Goal: Entertainment & Leisure: Browse casually

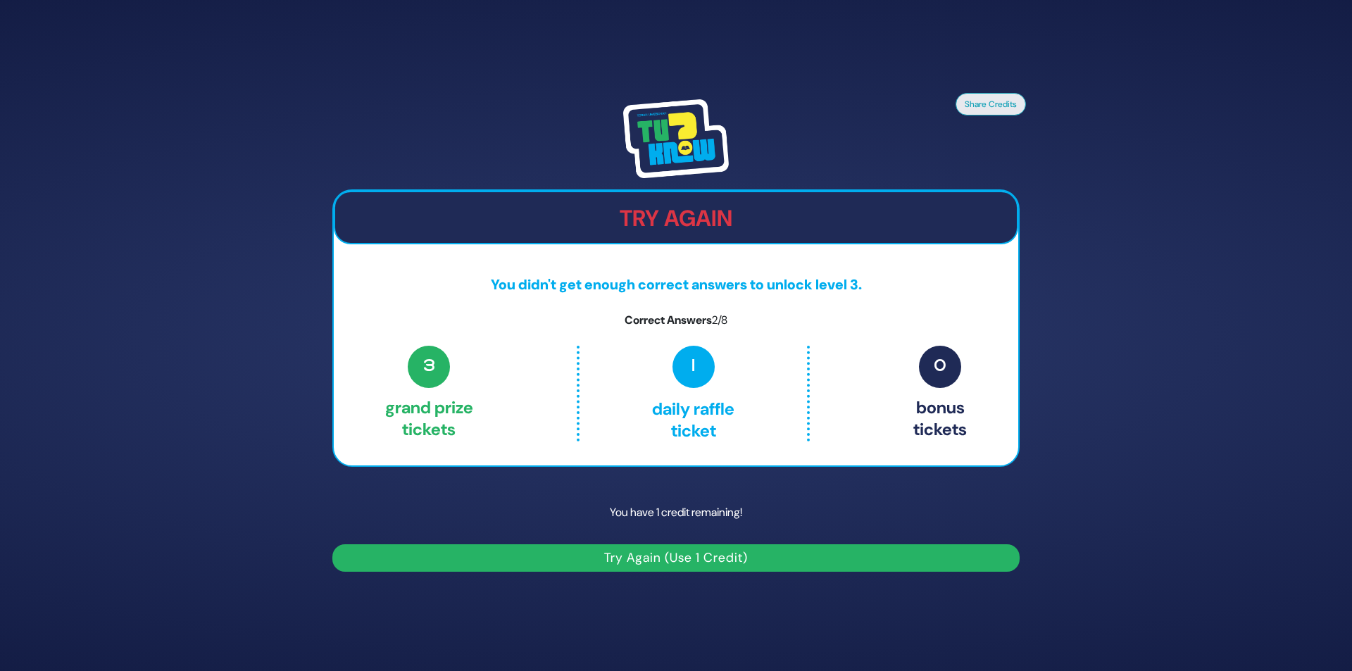
click at [704, 401] on button "Try Again (Use 1 Credit)" at bounding box center [675, 557] width 687 height 27
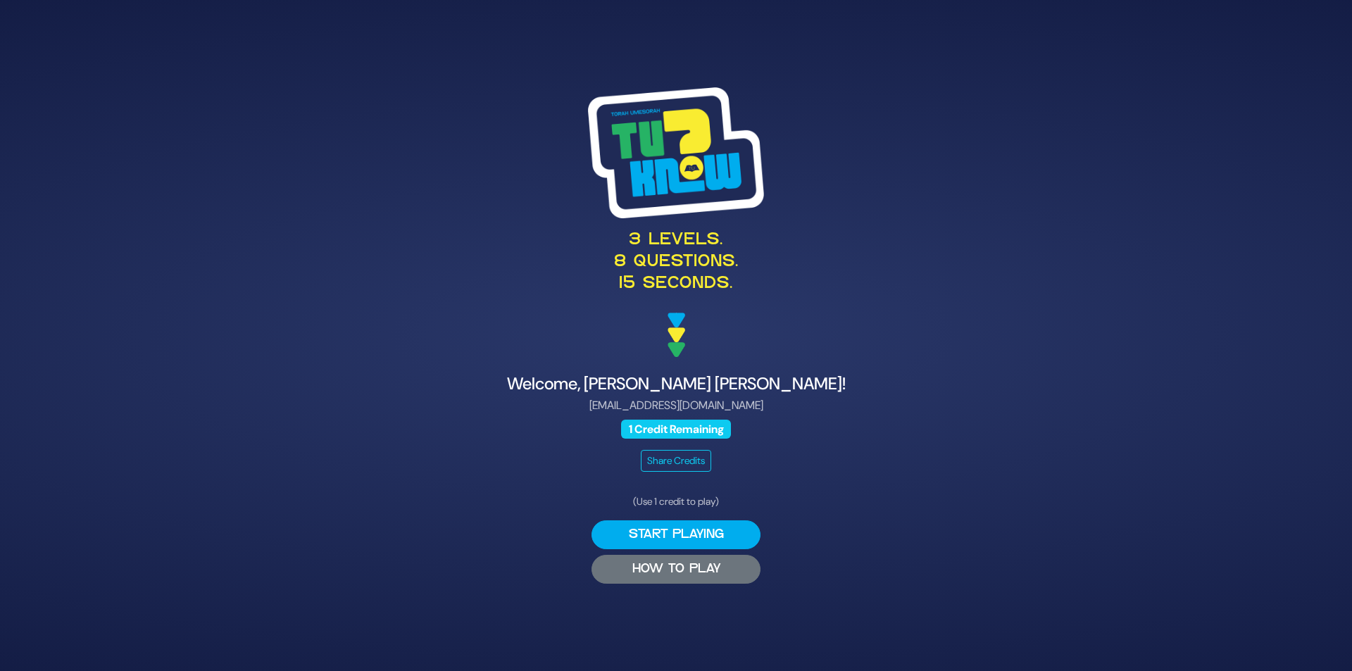
click at [687, 569] on button "HOW TO PLAY" at bounding box center [676, 569] width 169 height 29
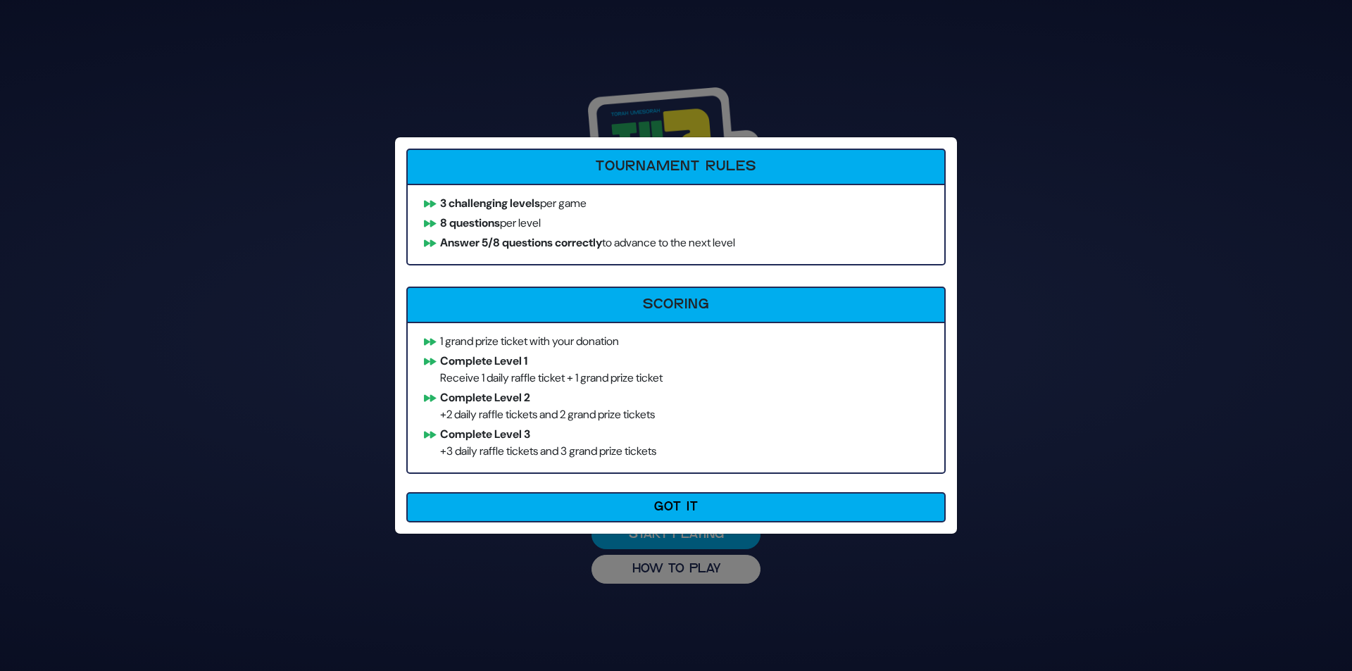
drag, startPoint x: 499, startPoint y: 232, endPoint x: 698, endPoint y: 475, distance: 314.8
click at [698, 475] on div "Tournament Rules 3 challenging levels per game 8 questions per level Answer 5/8…" at bounding box center [676, 335] width 562 height 397
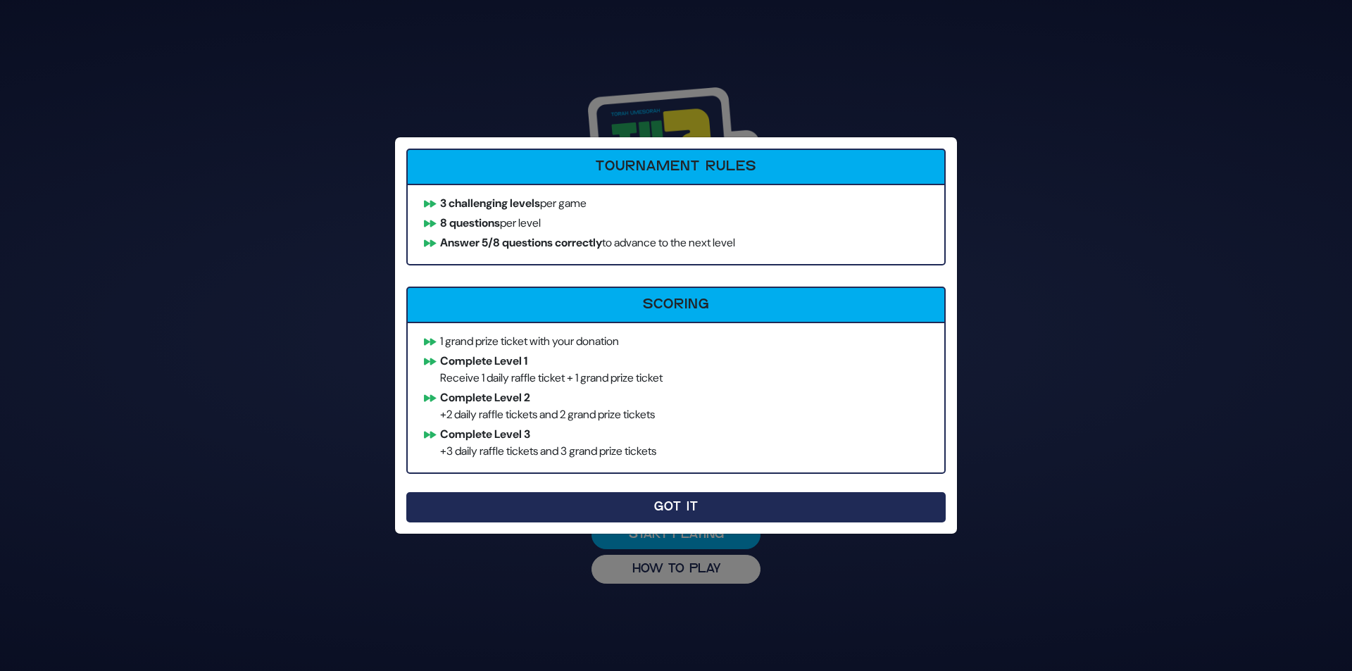
click at [694, 508] on button "Got It" at bounding box center [675, 507] width 539 height 30
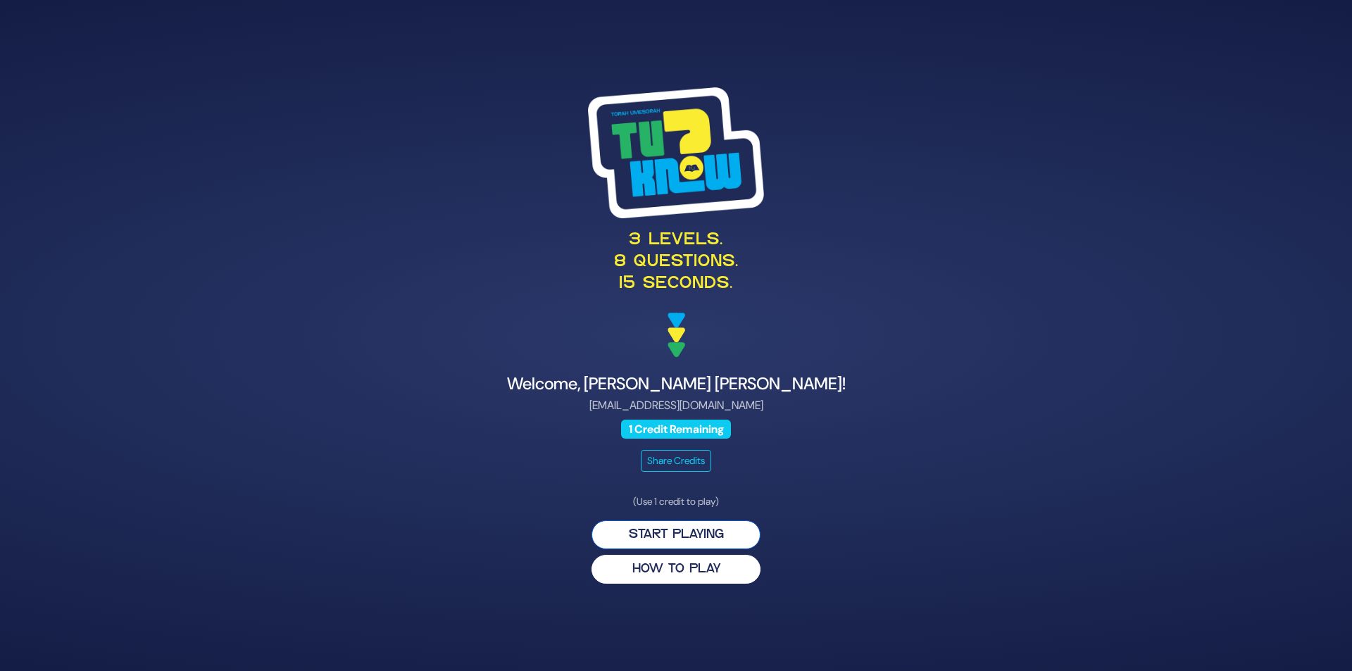
click at [664, 525] on button "Start Playing" at bounding box center [676, 534] width 169 height 29
click at [683, 536] on div "3 levels. 8 questions. 15 seconds. Welcome, Hendel Prero! hendelprero@gmail.com…" at bounding box center [676, 335] width 1352 height 671
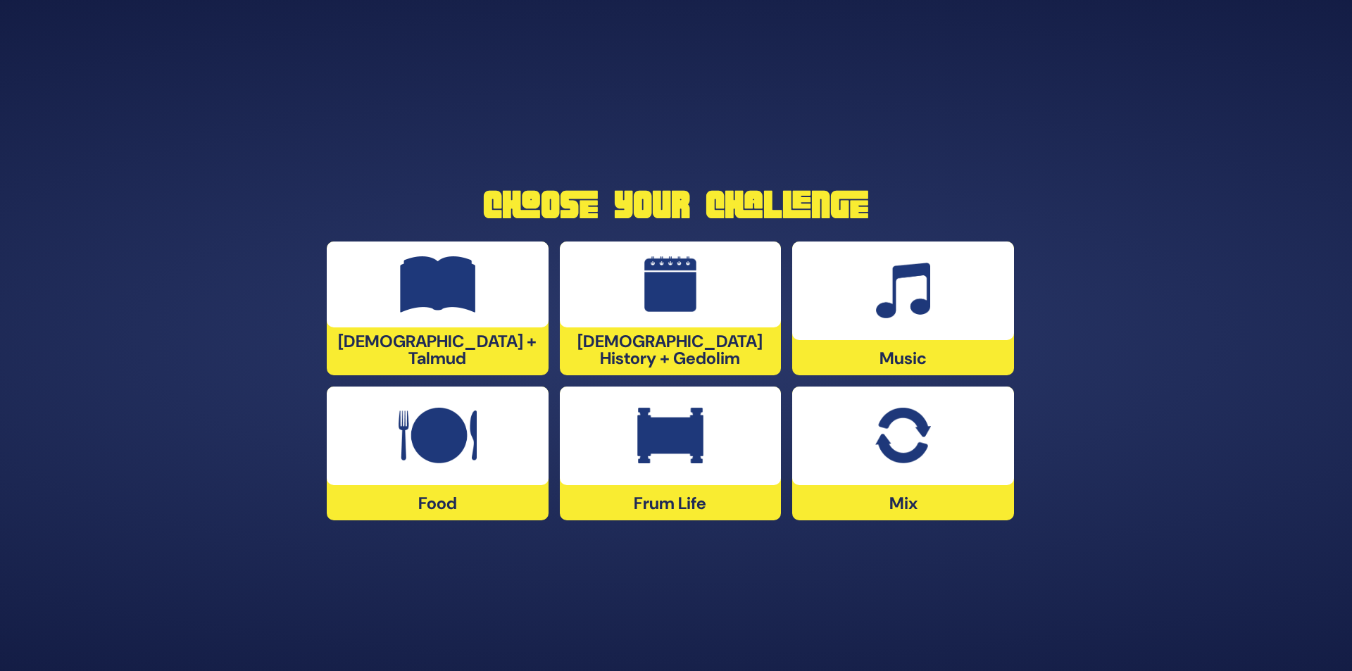
click at [922, 452] on img at bounding box center [902, 436] width 55 height 56
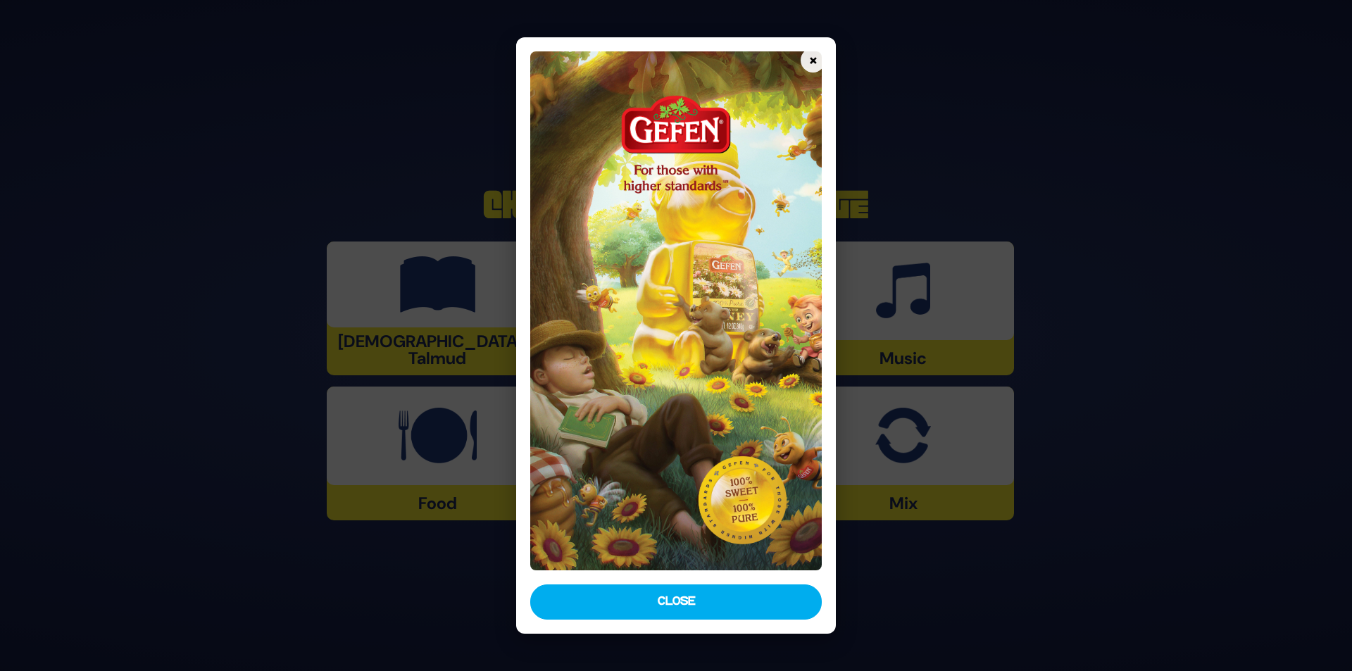
click at [711, 601] on button "Close" at bounding box center [676, 602] width 292 height 35
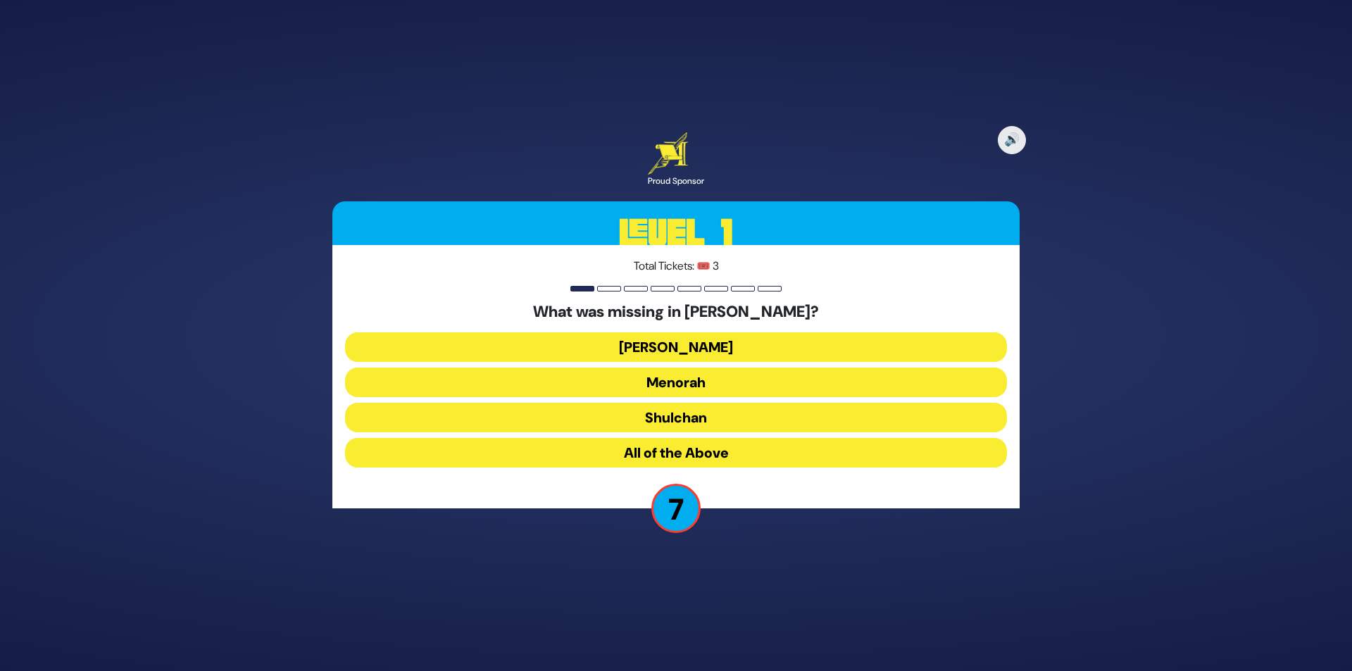
click at [723, 344] on button "Aron" at bounding box center [676, 347] width 662 height 30
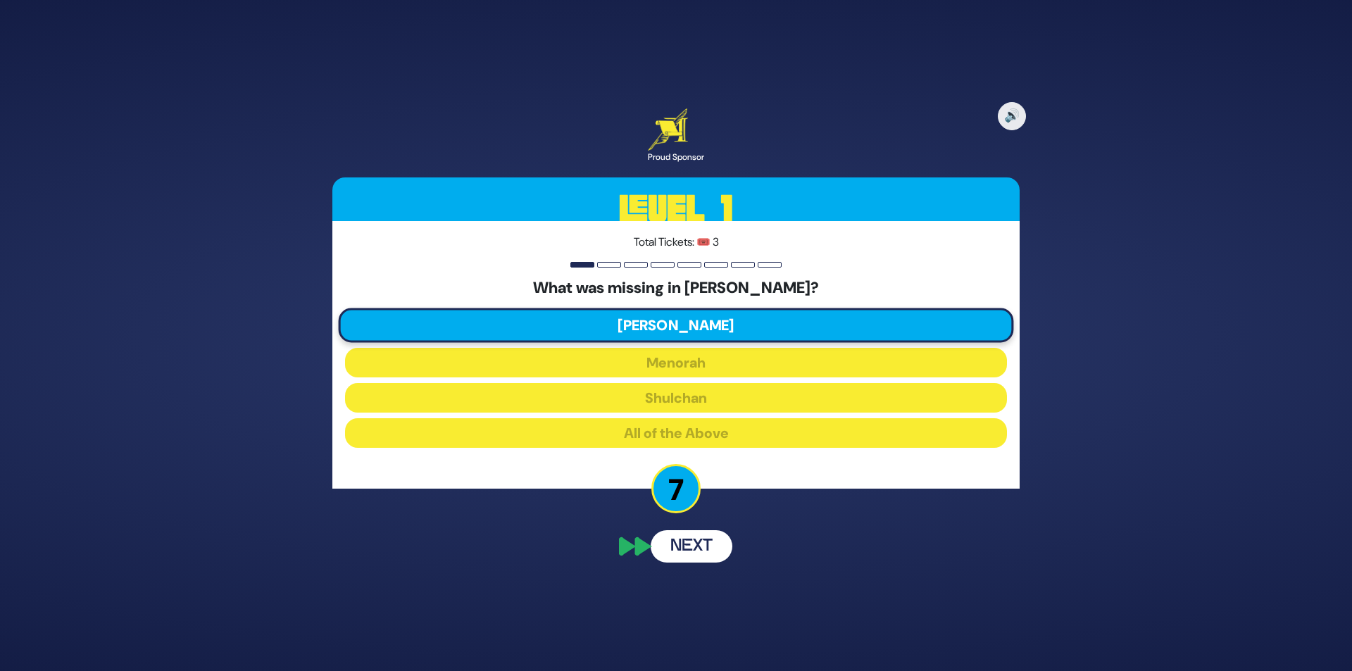
click at [694, 543] on button "Next" at bounding box center [692, 546] width 82 height 32
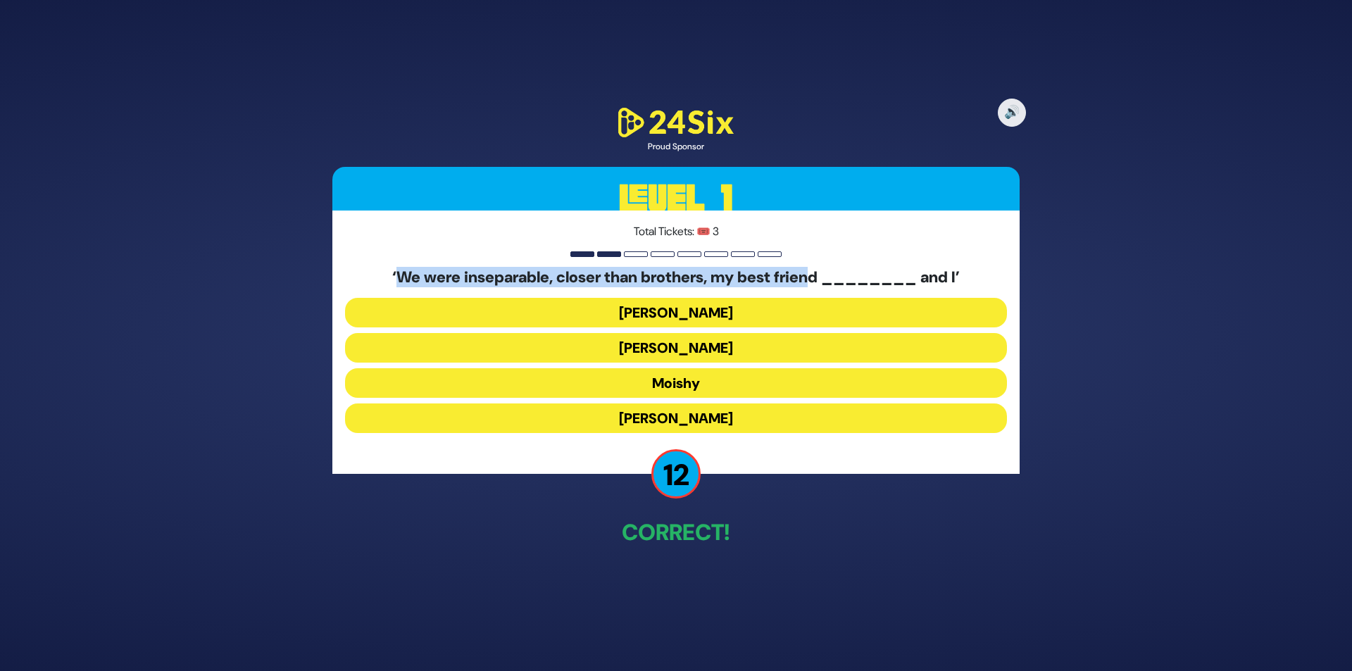
drag, startPoint x: 392, startPoint y: 280, endPoint x: 824, endPoint y: 280, distance: 432.4
click at [824, 280] on h5 "‘We were inseparable, closer than brothers, my best friend ________ and I’" at bounding box center [676, 277] width 662 height 18
click at [718, 425] on button "Sammy" at bounding box center [676, 419] width 662 height 30
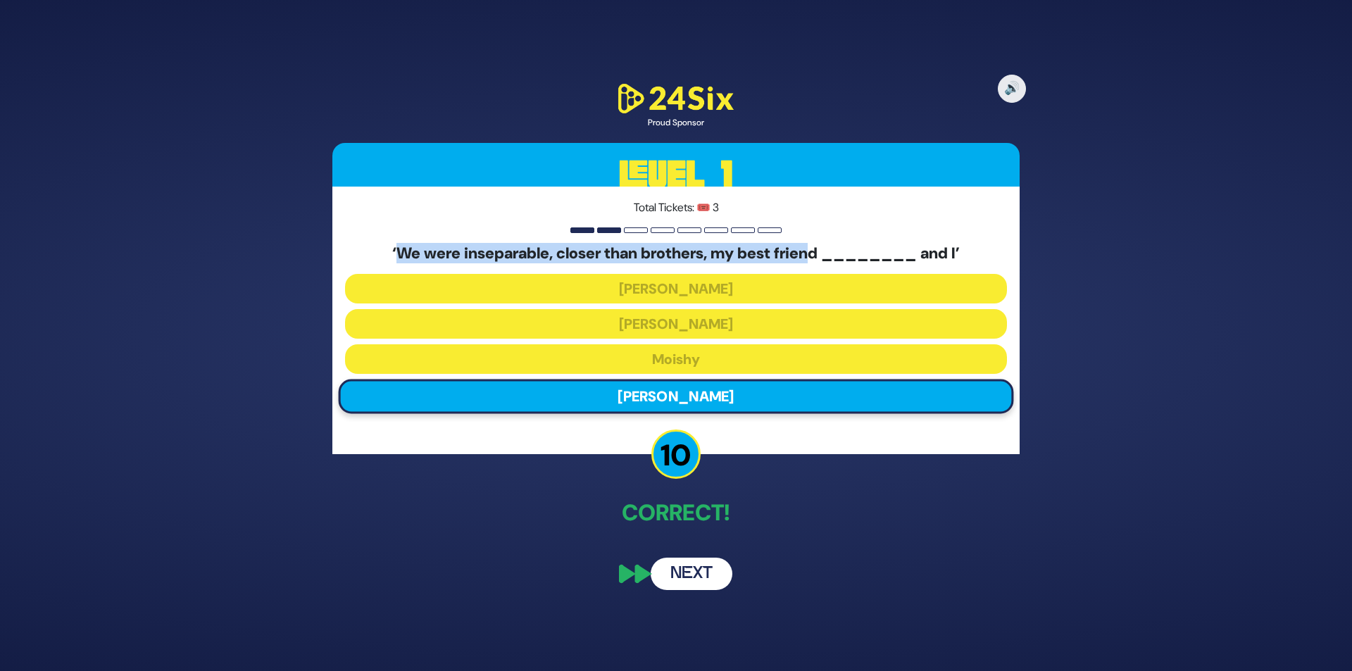
click at [707, 580] on button "Next" at bounding box center [692, 574] width 82 height 32
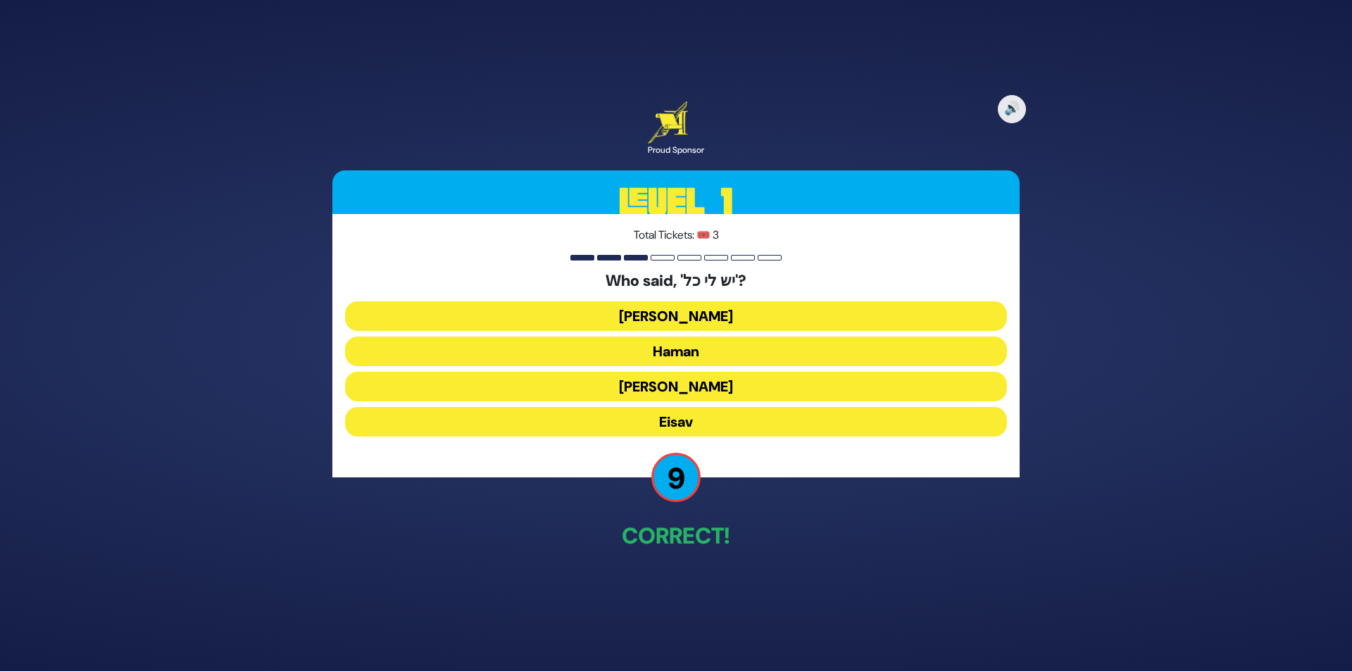
click at [761, 310] on button "Yaakov Avinu" at bounding box center [676, 316] width 662 height 30
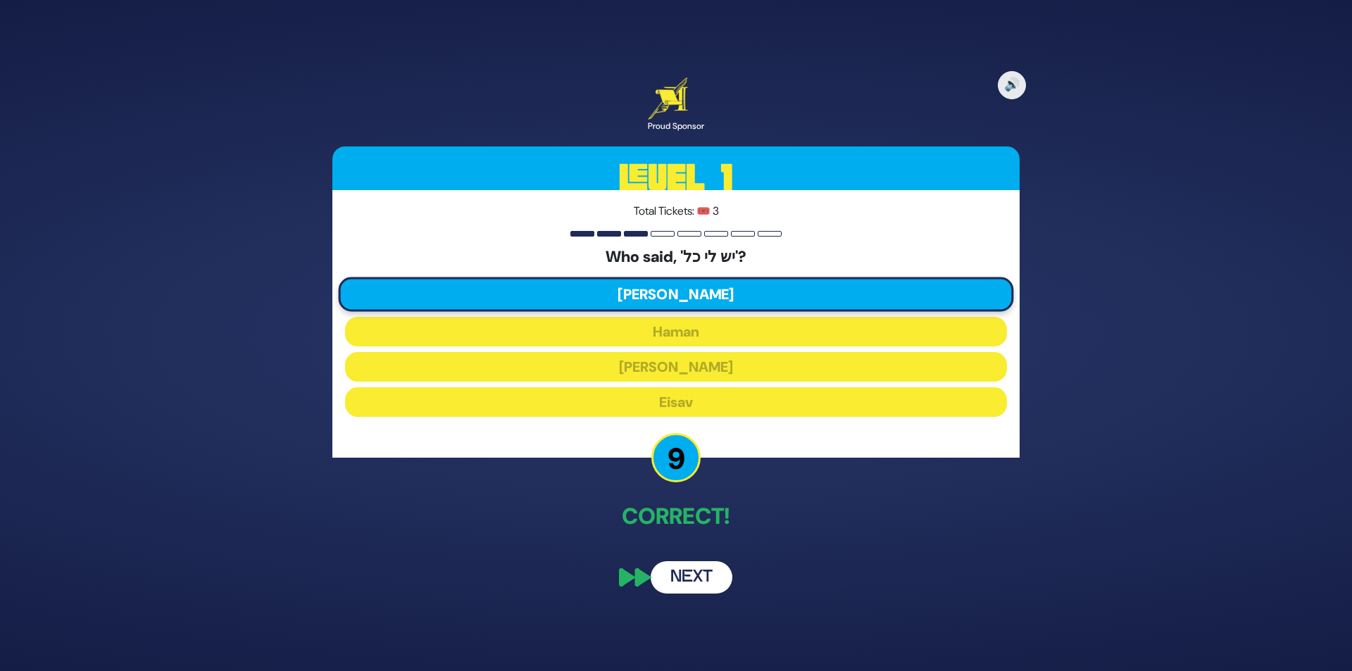
click at [687, 575] on button "Next" at bounding box center [692, 577] width 82 height 32
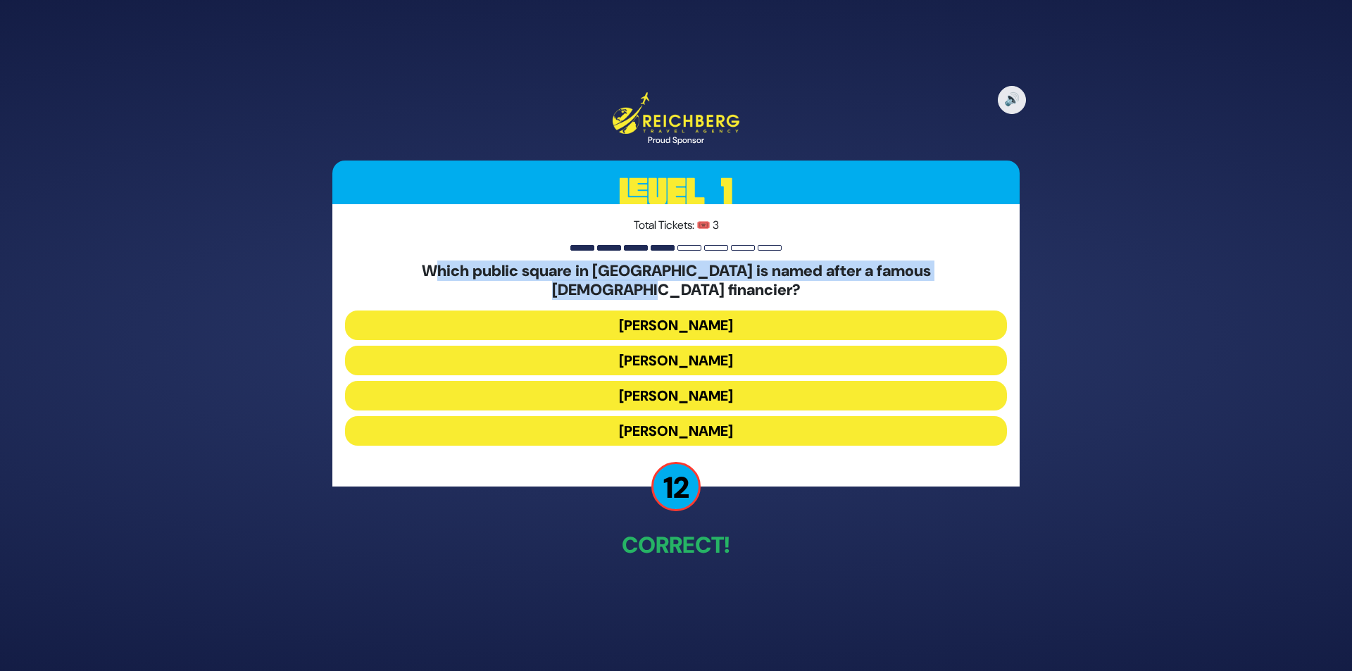
drag, startPoint x: 398, startPoint y: 282, endPoint x: 1004, endPoint y: 287, distance: 606.4
click at [1004, 287] on h5 "Which public square in Yerushlayim is named after a famous Jewish financier?" at bounding box center [676, 280] width 662 height 37
click at [775, 354] on button "Kikar HaDavidka" at bounding box center [676, 361] width 662 height 30
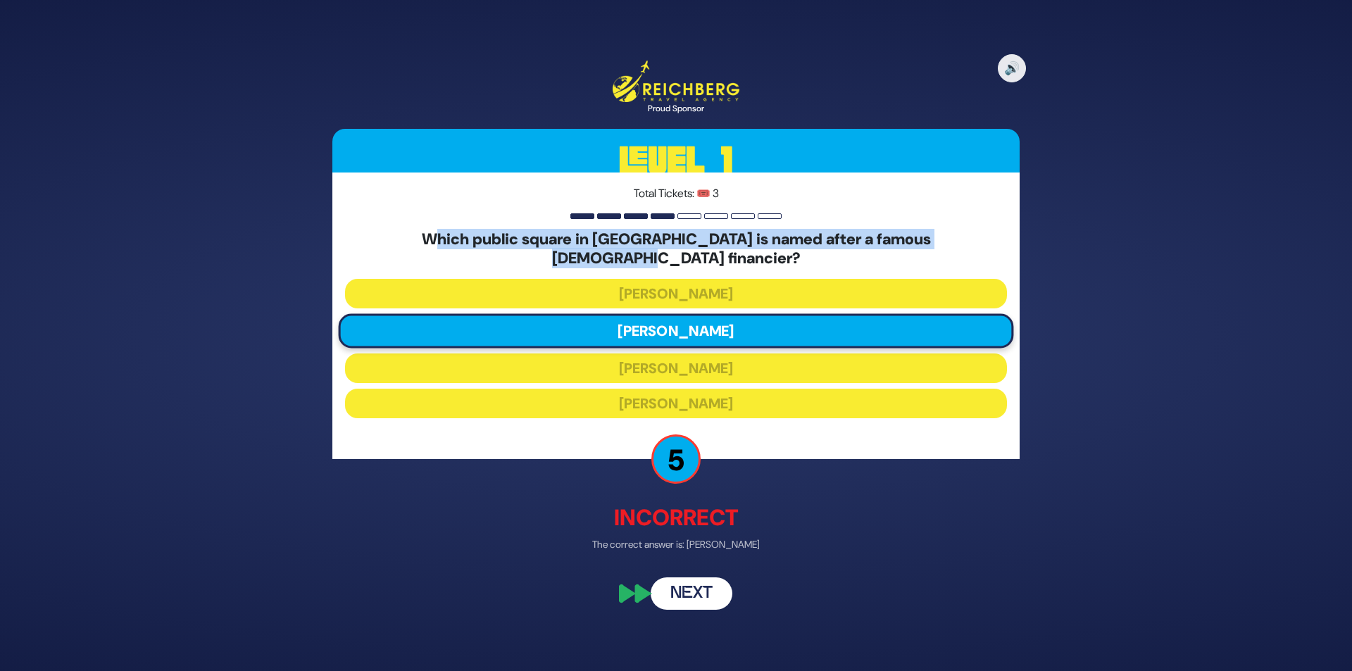
click at [697, 578] on button "Next" at bounding box center [692, 594] width 82 height 32
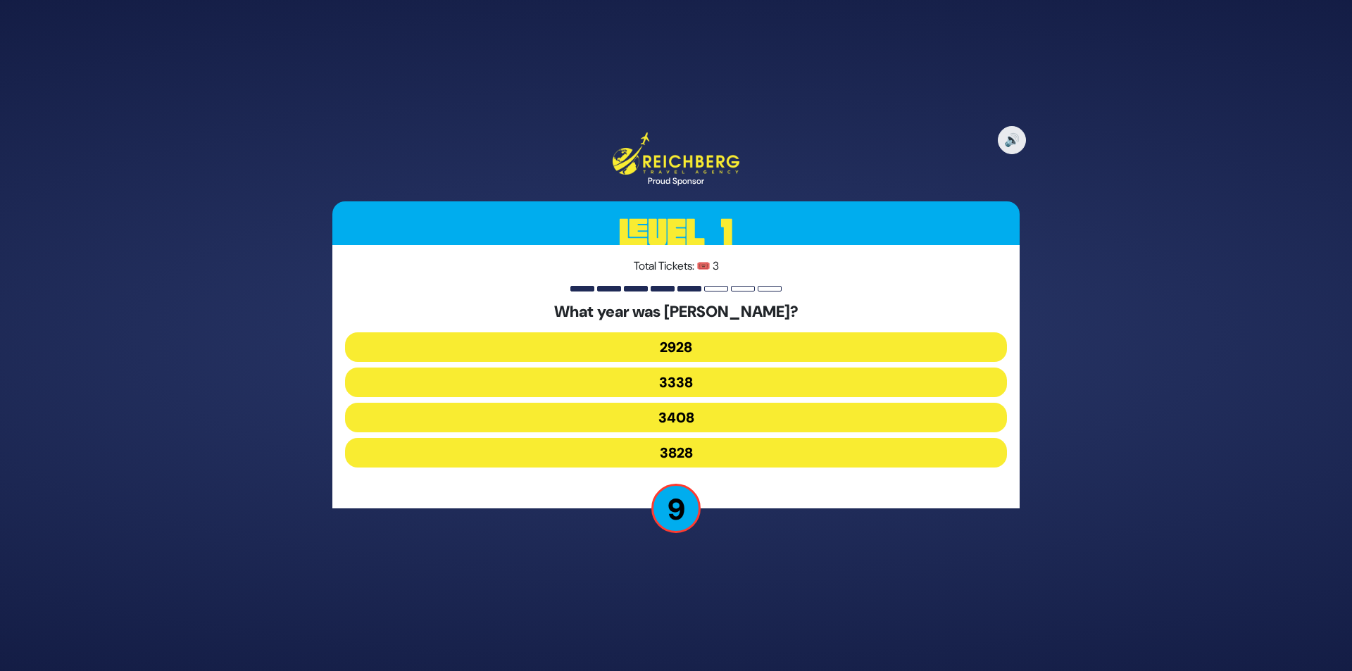
click at [724, 418] on button "3408" at bounding box center [676, 418] width 662 height 30
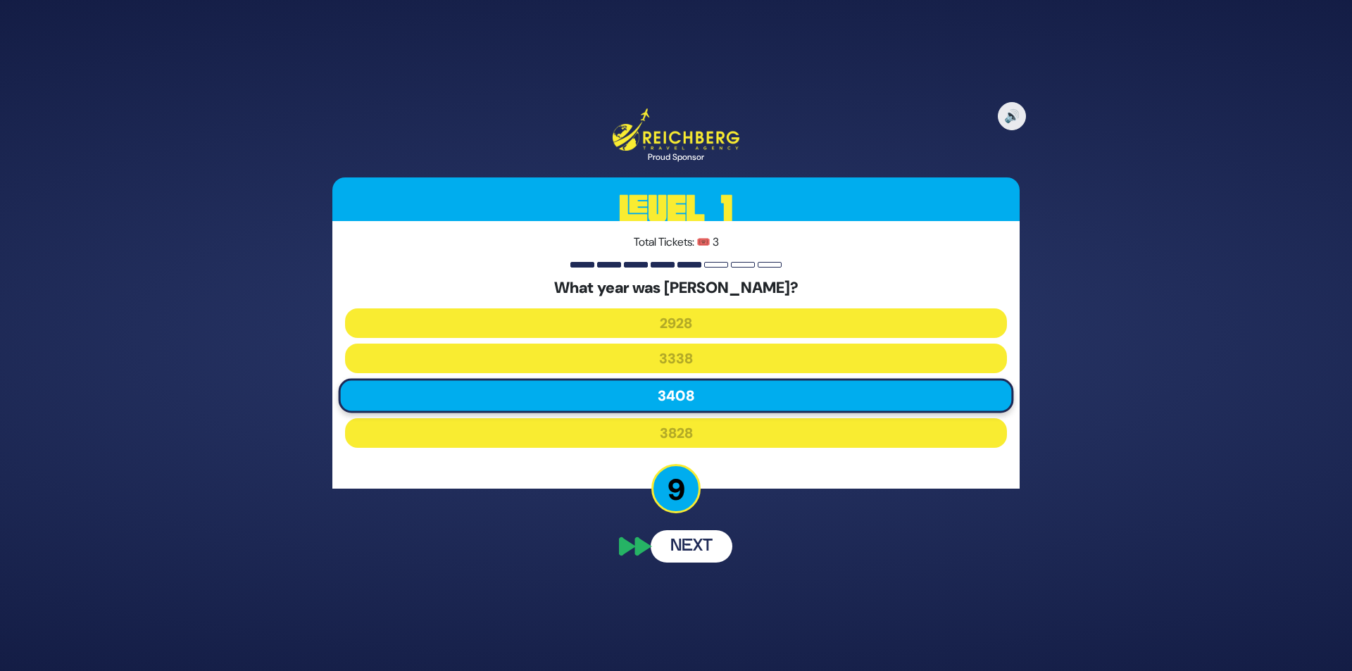
click at [695, 538] on button "Next" at bounding box center [692, 546] width 82 height 32
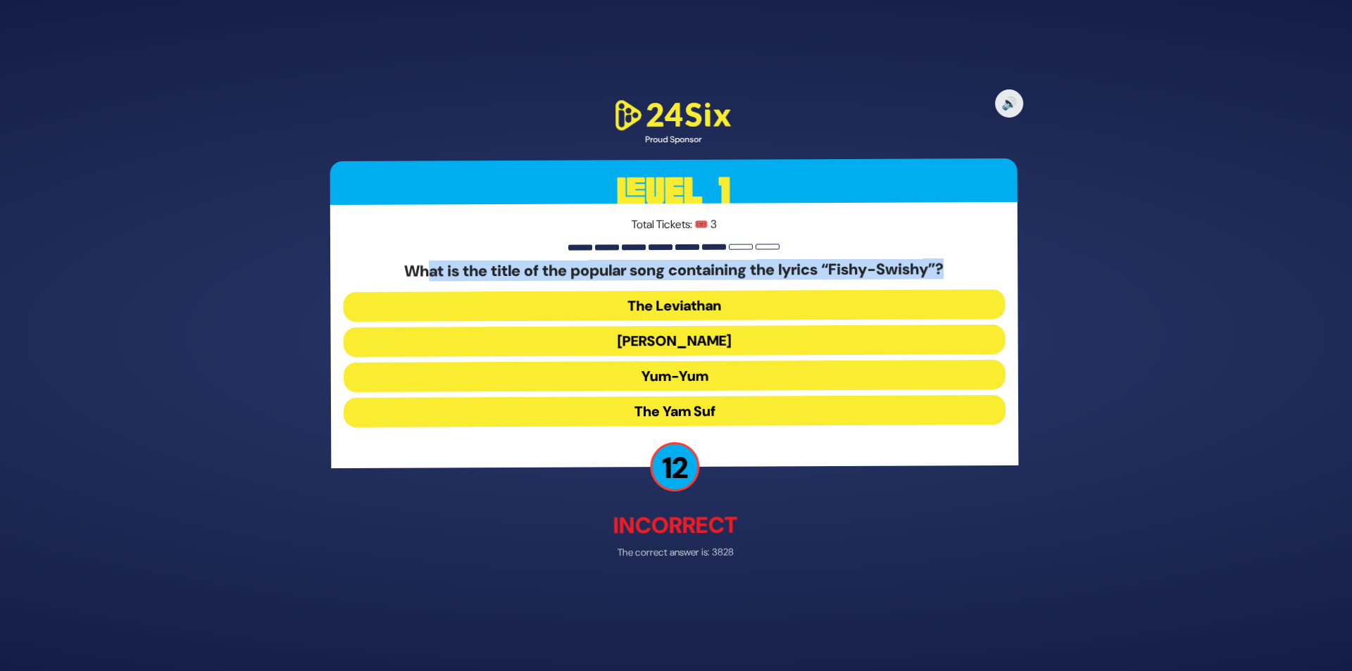
drag, startPoint x: 423, startPoint y: 261, endPoint x: 973, endPoint y: 271, distance: 550.1
click at [973, 271] on h5 "What is the title of the popular song containing the lyrics “Fishy-Swishy”?" at bounding box center [676, 270] width 662 height 18
click at [730, 387] on button "Yum-Yum" at bounding box center [676, 376] width 662 height 30
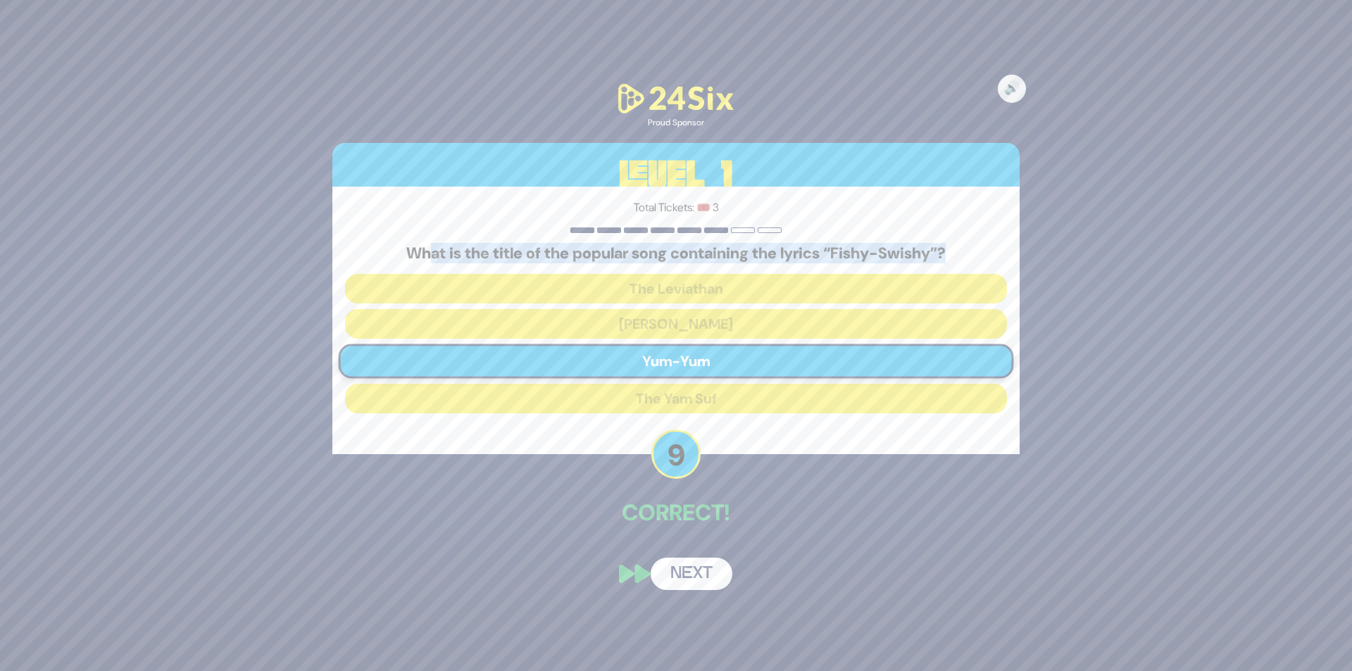
click at [692, 579] on button "Next" at bounding box center [692, 574] width 82 height 32
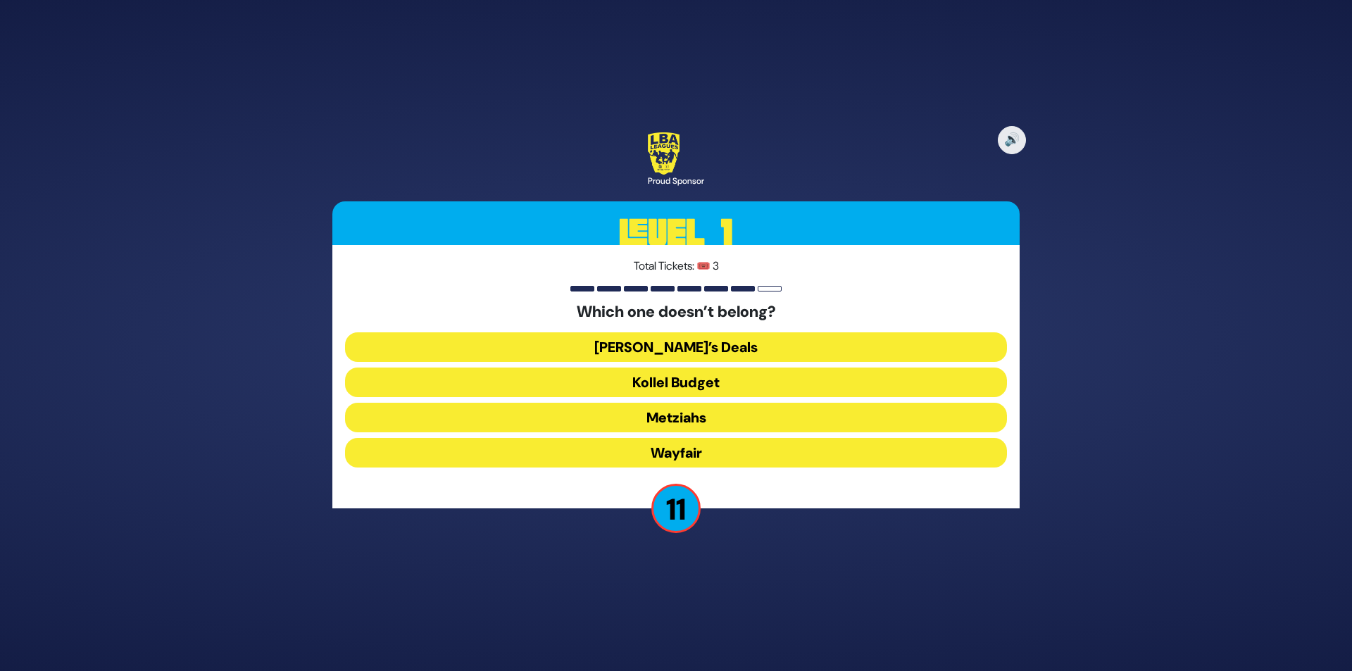
click at [732, 458] on button "Wayfair" at bounding box center [676, 453] width 662 height 30
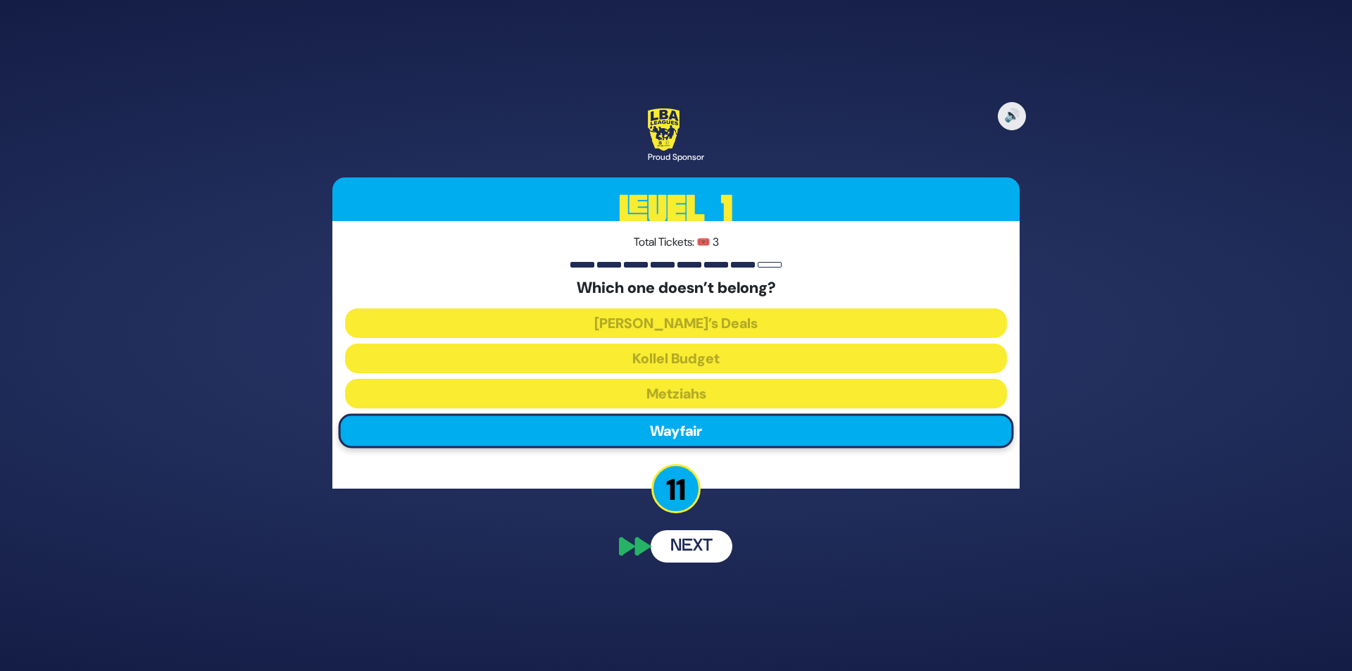
click at [703, 537] on button "Next" at bounding box center [692, 546] width 82 height 32
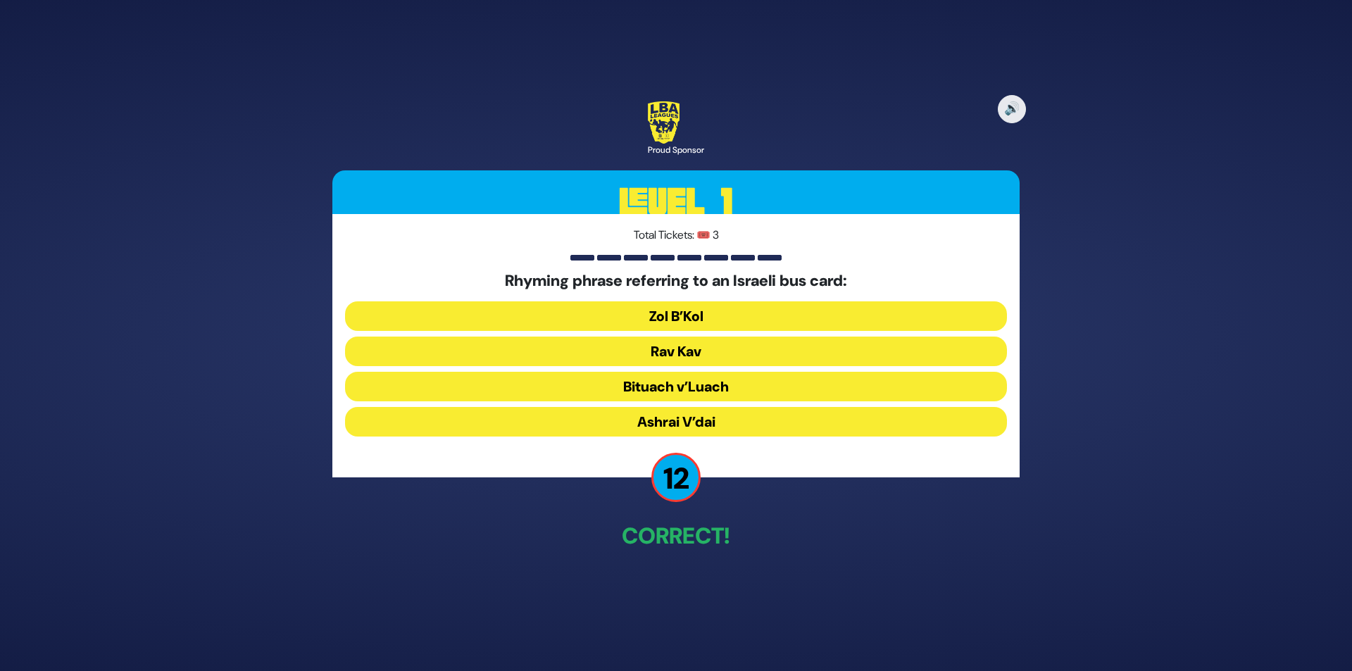
click at [715, 358] on button "Rav Kav" at bounding box center [676, 352] width 662 height 30
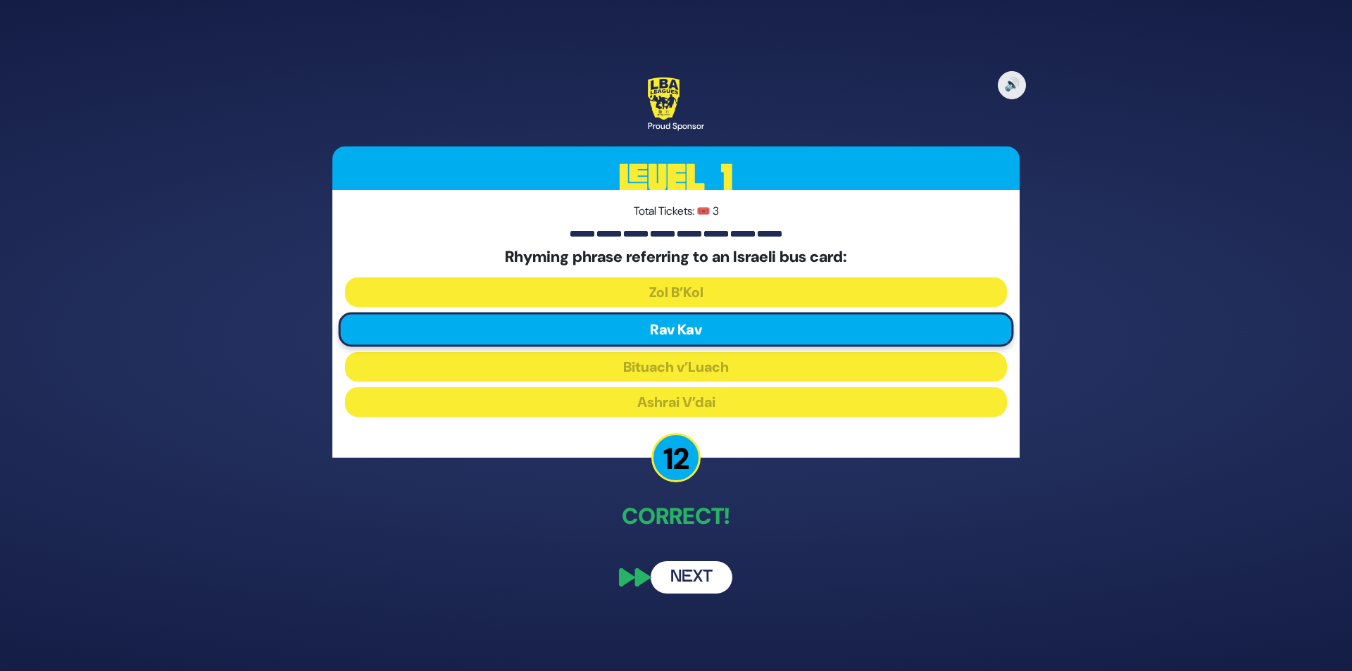
click at [717, 567] on button "Next" at bounding box center [692, 577] width 82 height 32
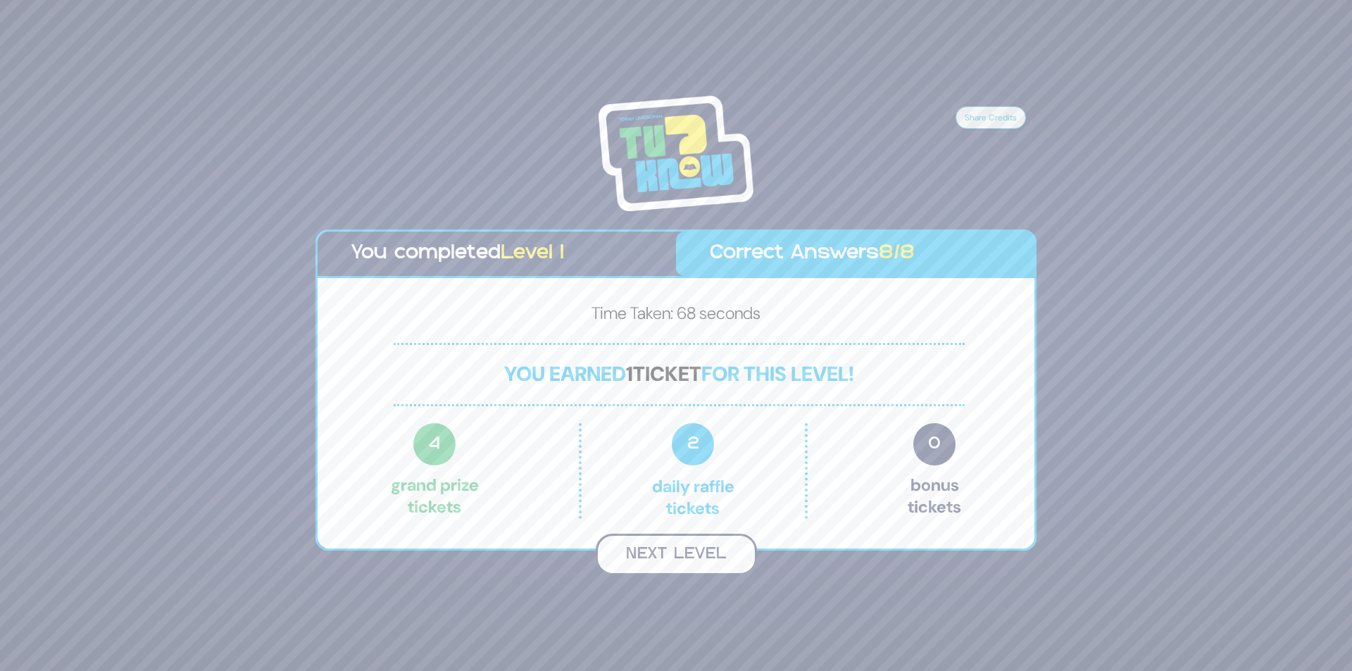
click at [682, 556] on button "Next Level" at bounding box center [676, 555] width 161 height 42
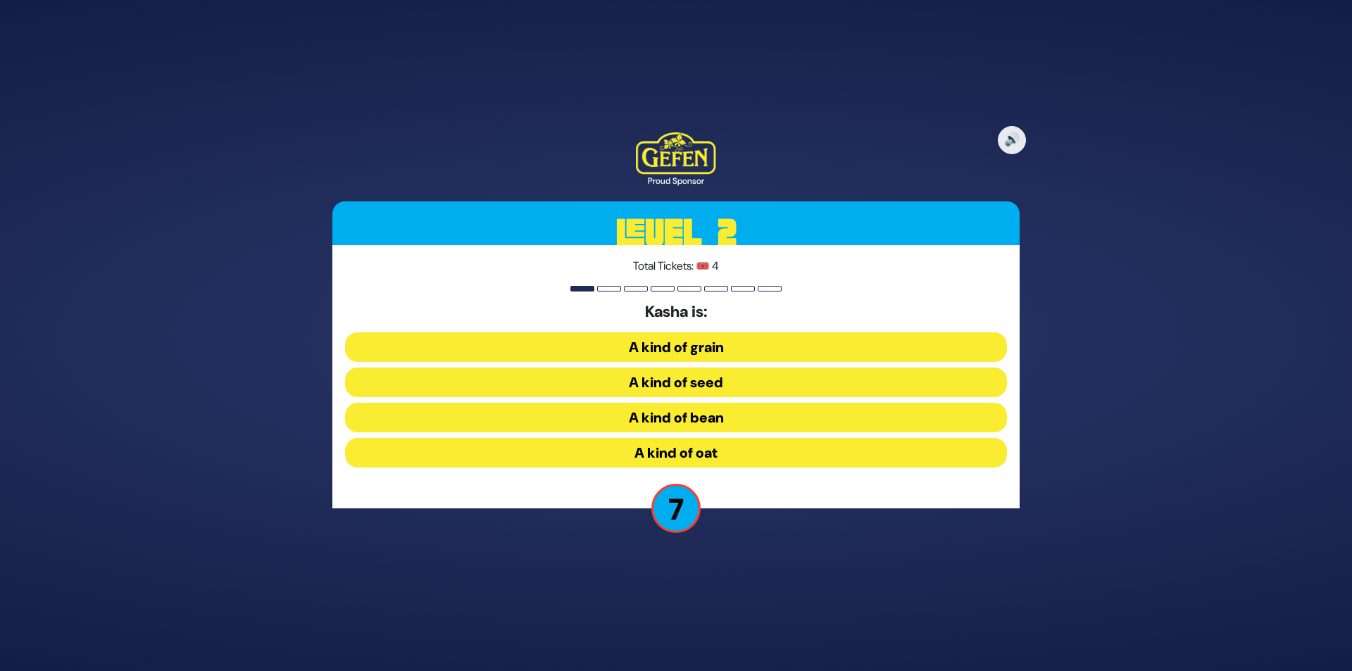
click at [743, 382] on button "A kind of seed" at bounding box center [676, 383] width 662 height 30
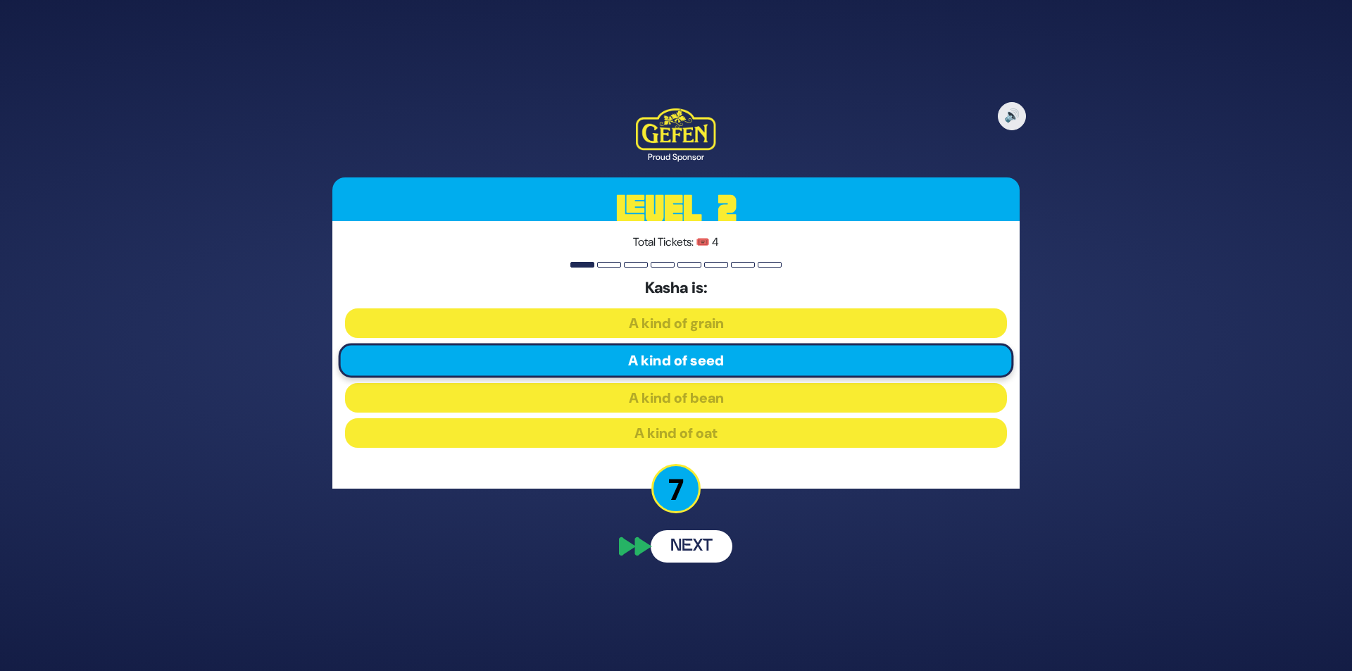
click at [699, 551] on button "Next" at bounding box center [692, 546] width 82 height 32
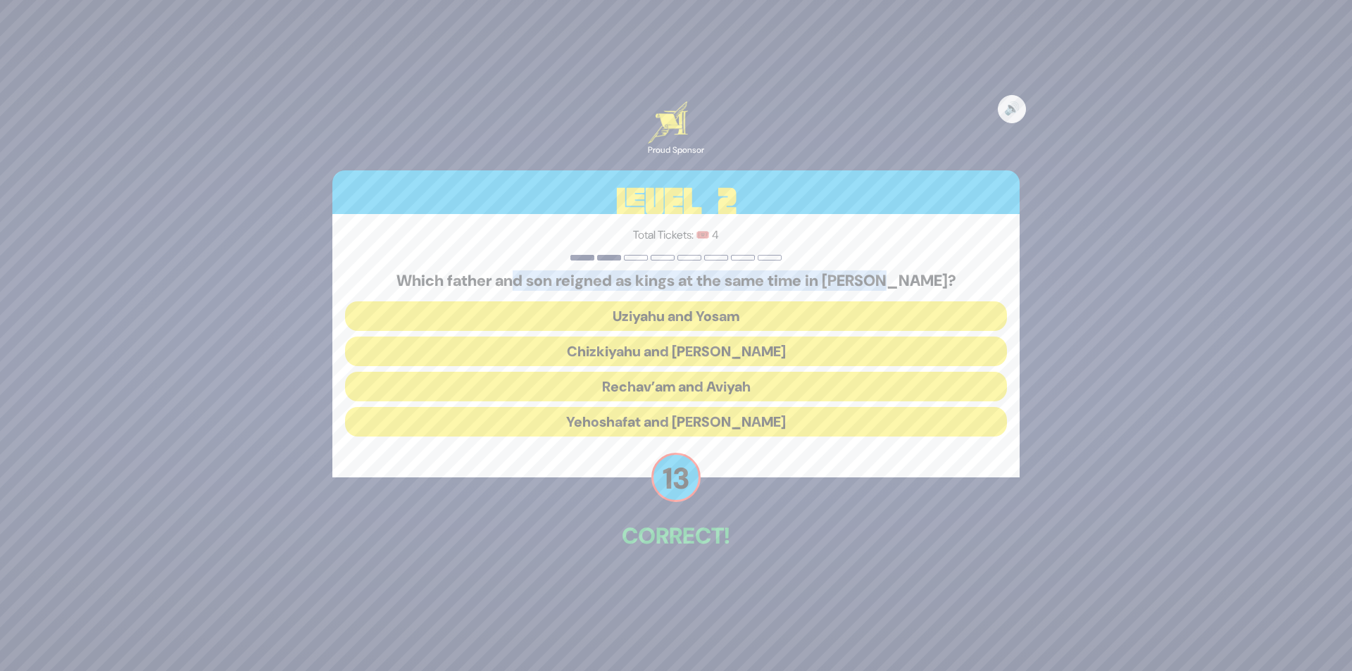
drag, startPoint x: 539, startPoint y: 275, endPoint x: 939, endPoint y: 280, distance: 400.1
click at [939, 280] on h5 "Which father and son reigned as kings at the same time in Yehuda?" at bounding box center [676, 281] width 662 height 18
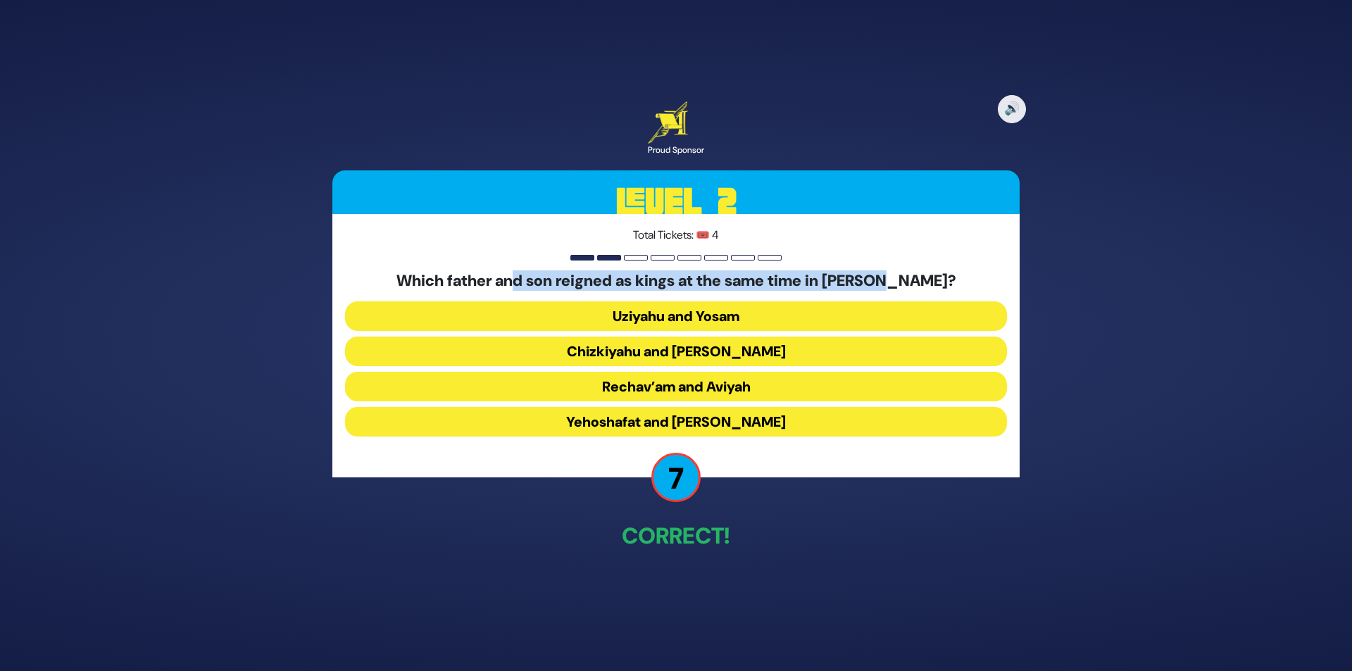
click at [778, 355] on button "Chizkiyahu and Menashe" at bounding box center [676, 352] width 662 height 30
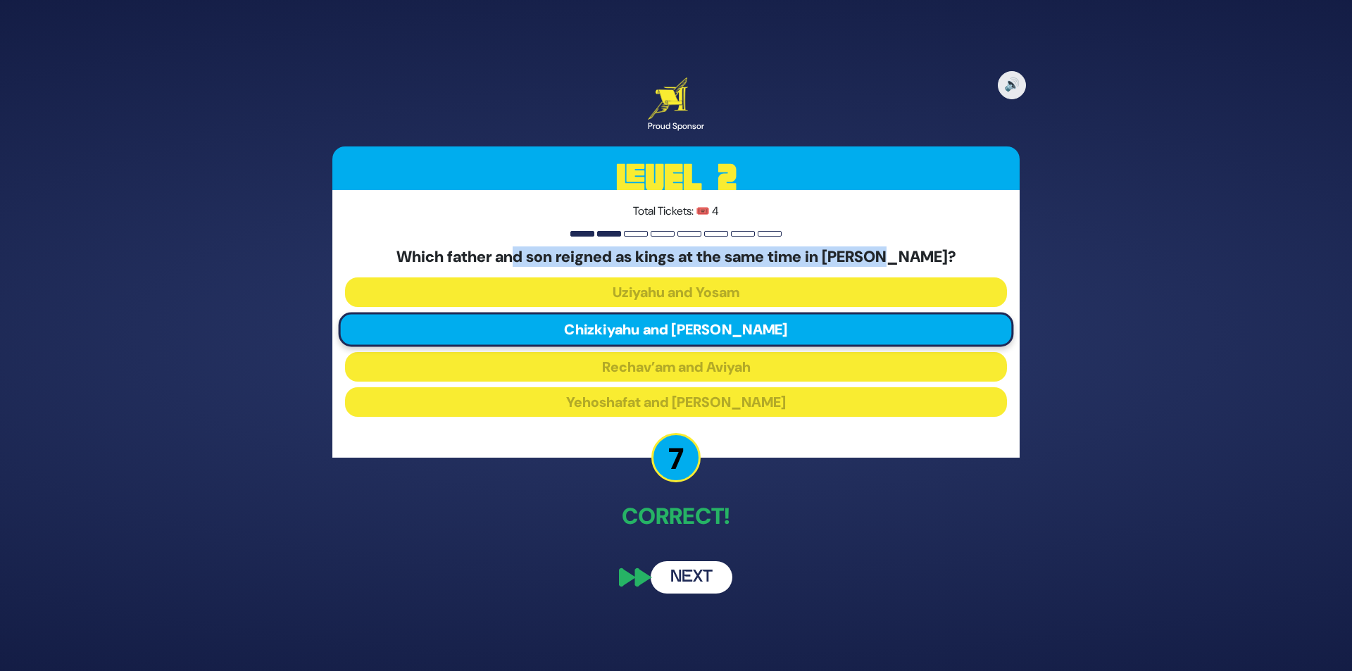
click at [698, 573] on button "Next" at bounding box center [692, 577] width 82 height 32
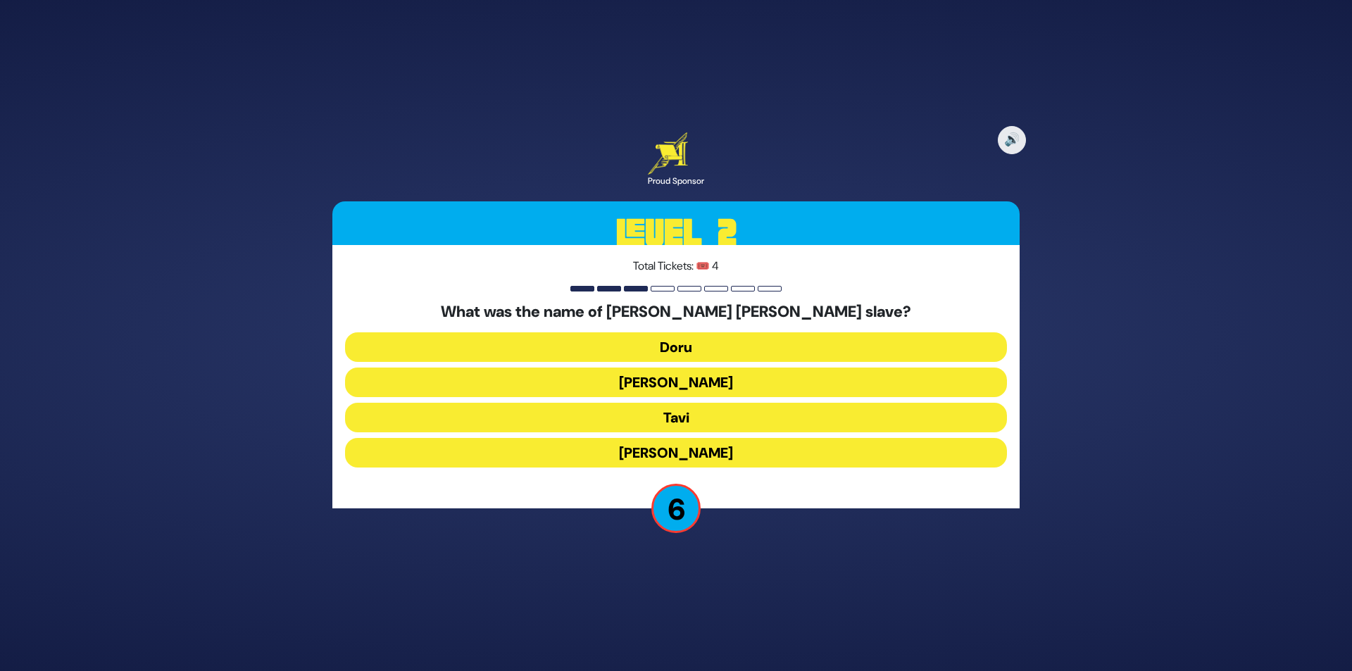
click at [739, 349] on button "Doru" at bounding box center [676, 347] width 662 height 30
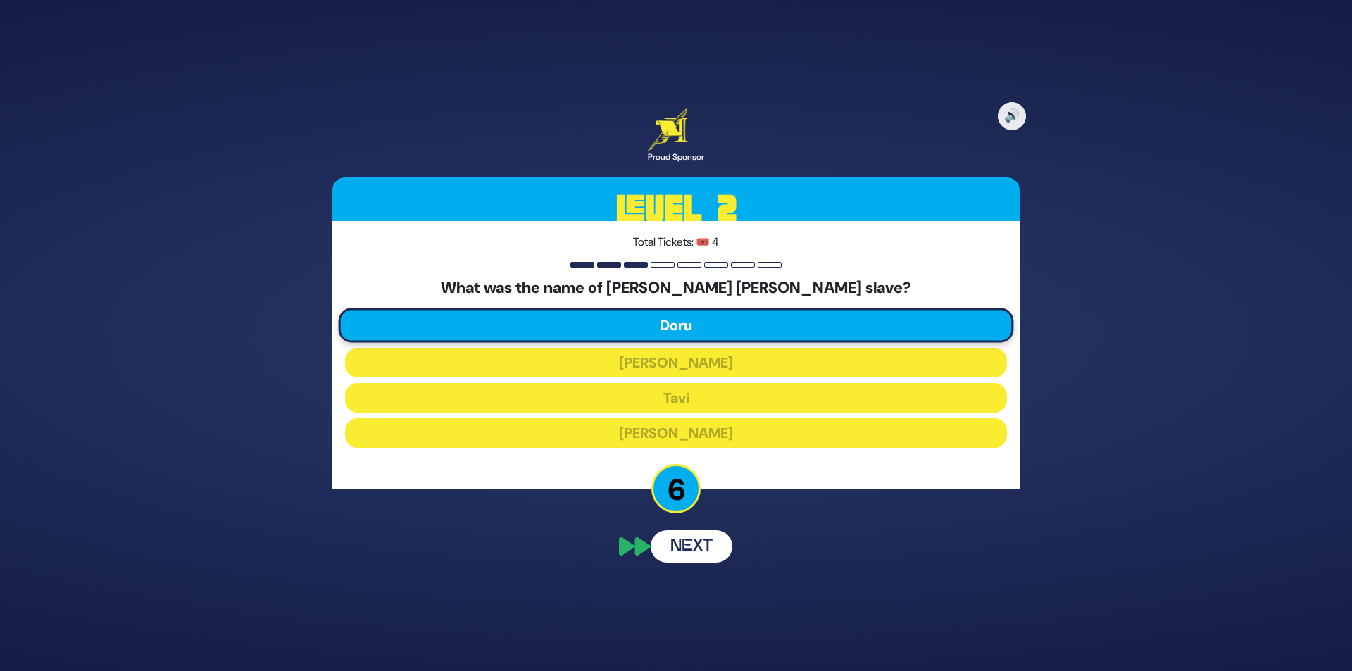
click at [708, 553] on button "Next" at bounding box center [692, 546] width 82 height 32
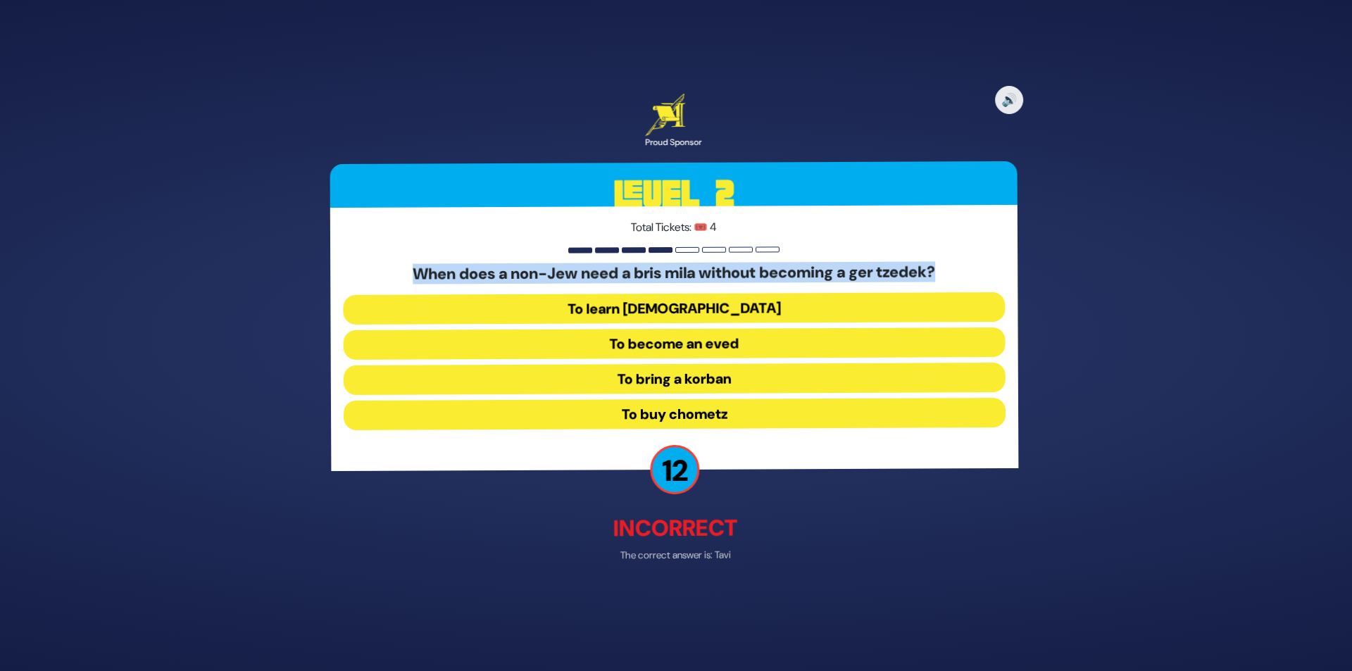
drag, startPoint x: 408, startPoint y: 273, endPoint x: 953, endPoint y: 281, distance: 544.5
click at [953, 281] on h5 "When does a non-Jew need a bris mila without becoming a ger tzedek?" at bounding box center [676, 273] width 662 height 18
click at [754, 386] on button "To bring a korban" at bounding box center [676, 380] width 662 height 30
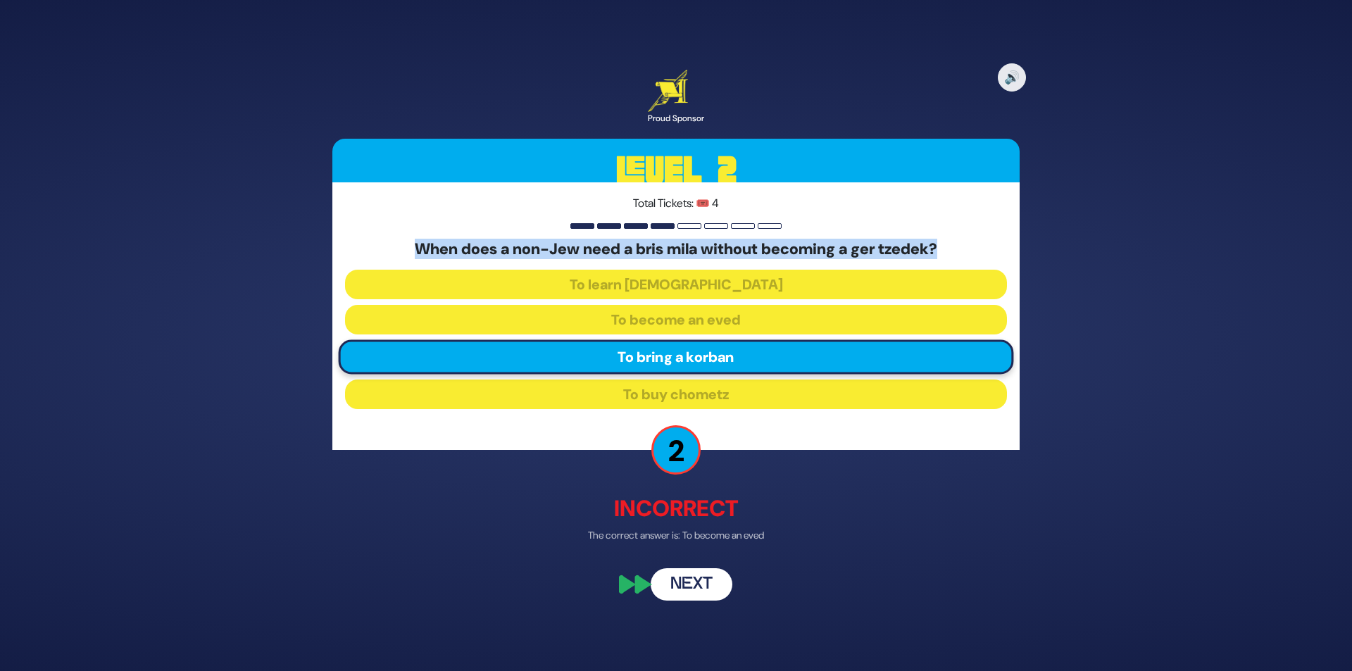
click at [690, 585] on button "Next" at bounding box center [692, 585] width 82 height 32
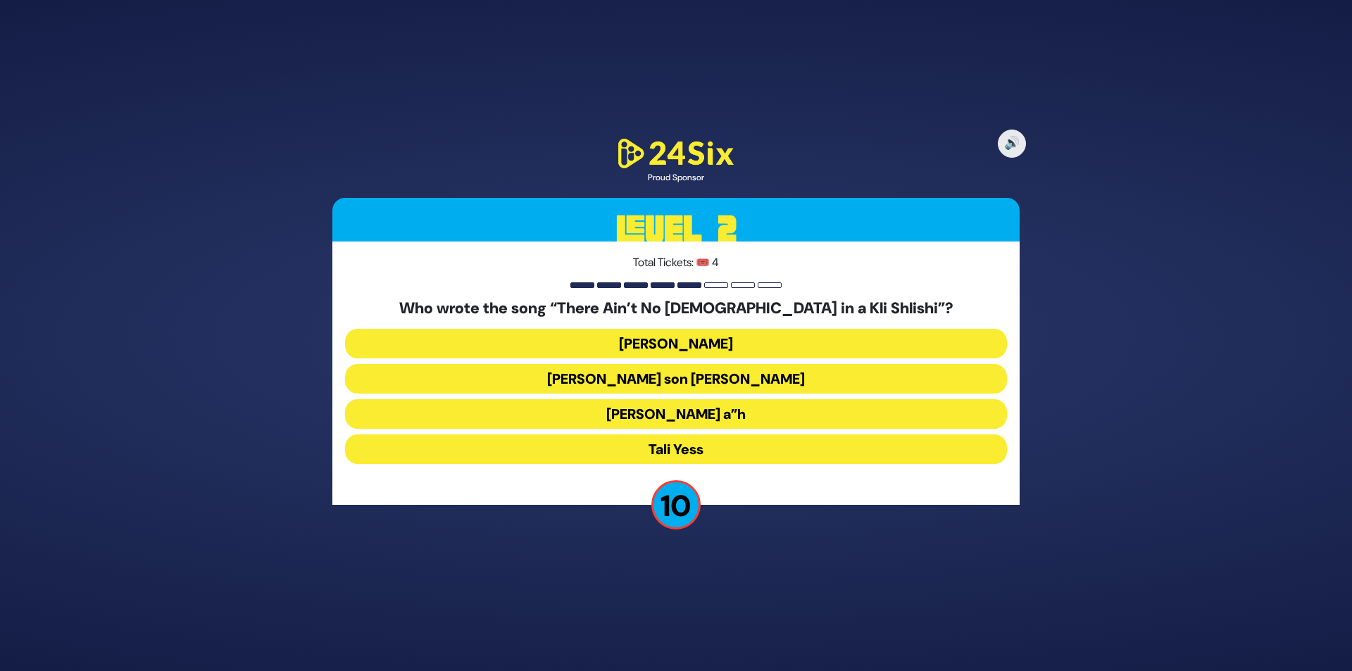
click at [726, 388] on button "Abie Rotenberg’s son Chananya Rottenberg" at bounding box center [676, 379] width 662 height 30
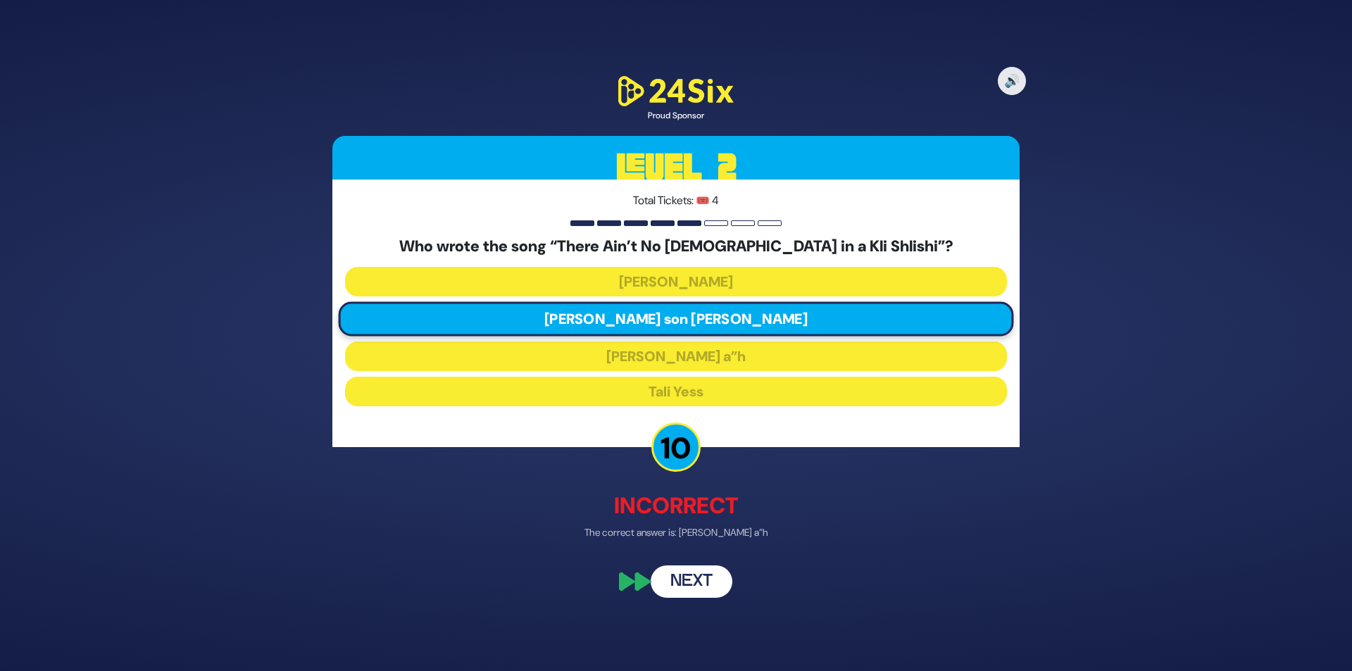
click at [705, 589] on button "Next" at bounding box center [692, 582] width 82 height 32
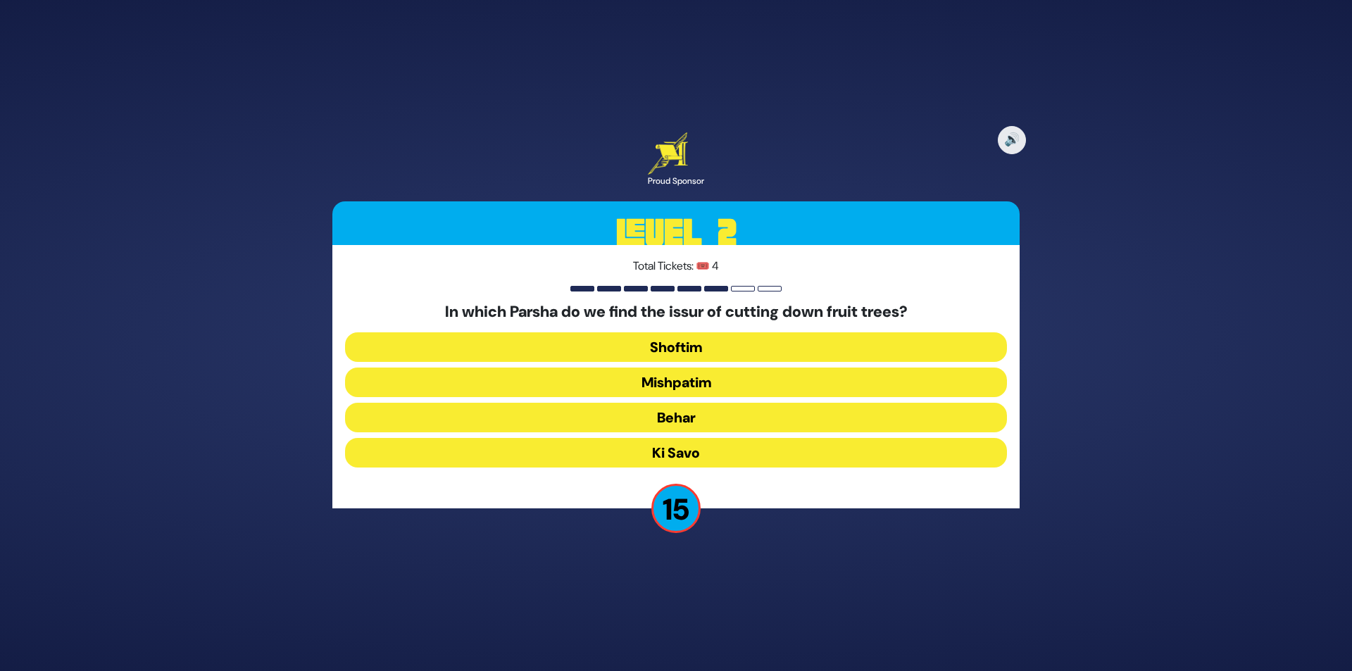
drag, startPoint x: 705, startPoint y: 588, endPoint x: 497, endPoint y: 278, distance: 373.5
click at [497, 278] on div "Total Tickets: 🎟️ 4 In which Parsha do we find the issur of cutting down fruit …" at bounding box center [675, 376] width 687 height 263
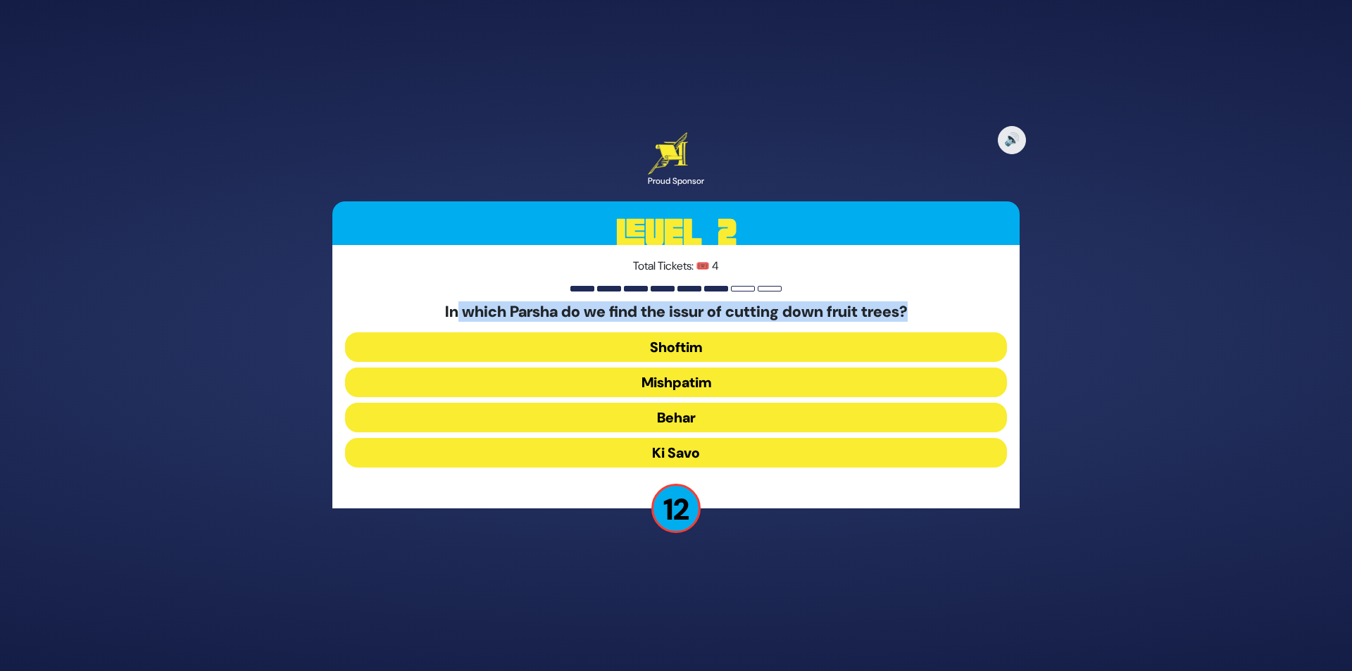
drag, startPoint x: 447, startPoint y: 311, endPoint x: 919, endPoint y: 300, distance: 472.7
click at [919, 300] on div "Total Tickets: 🎟️ 4 In which Parsha do we find the issur of cutting down fruit …" at bounding box center [675, 376] width 687 height 263
click at [747, 381] on button "Mishpatim" at bounding box center [676, 383] width 662 height 30
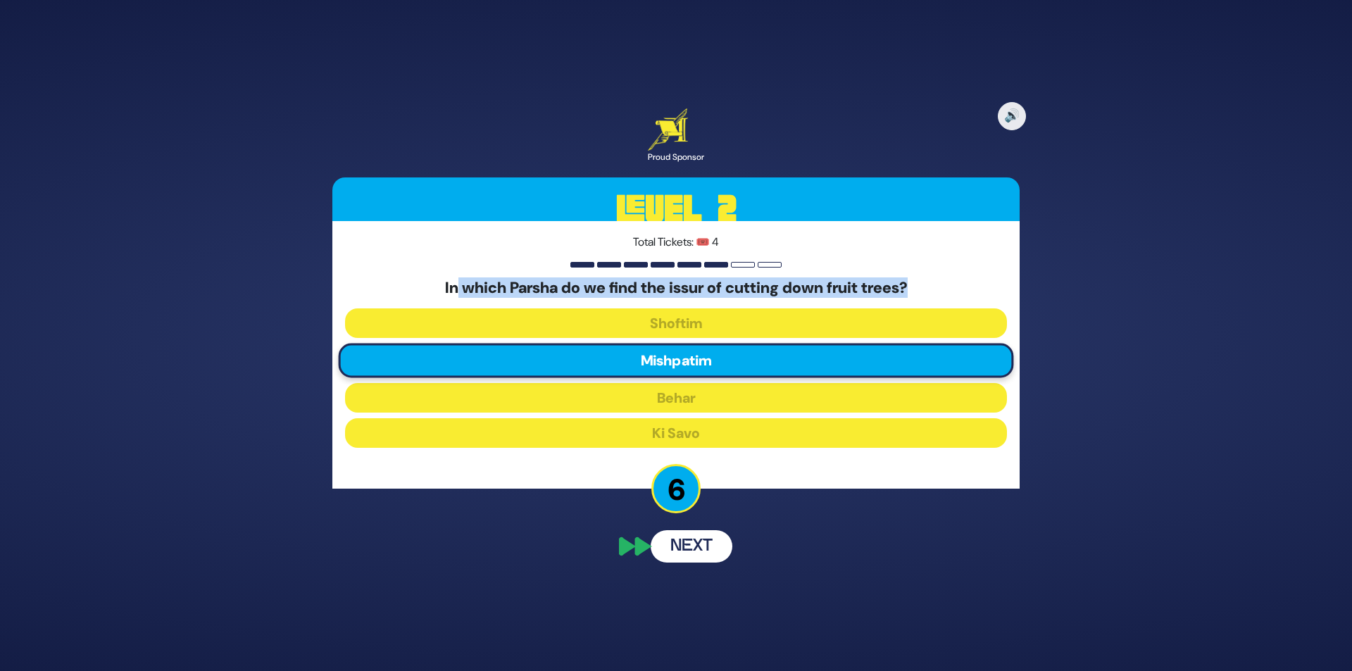
click at [685, 551] on button "Next" at bounding box center [692, 546] width 82 height 32
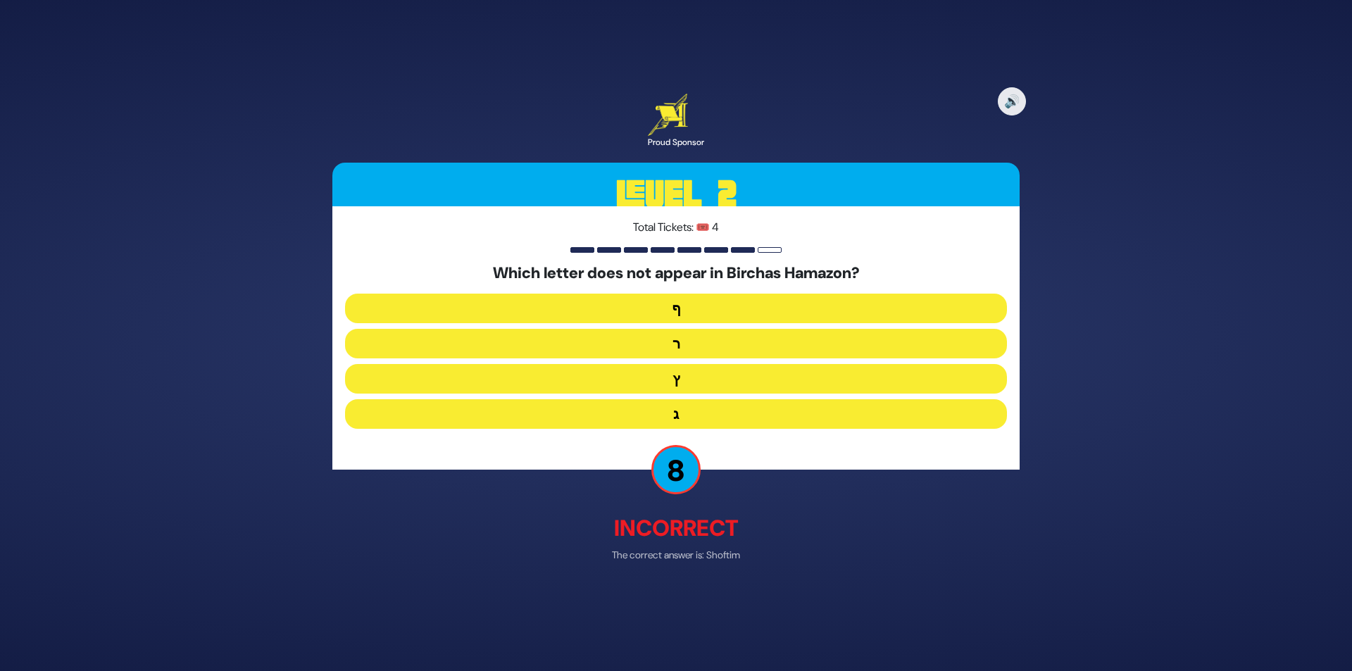
click at [730, 411] on button "ג" at bounding box center [676, 415] width 662 height 30
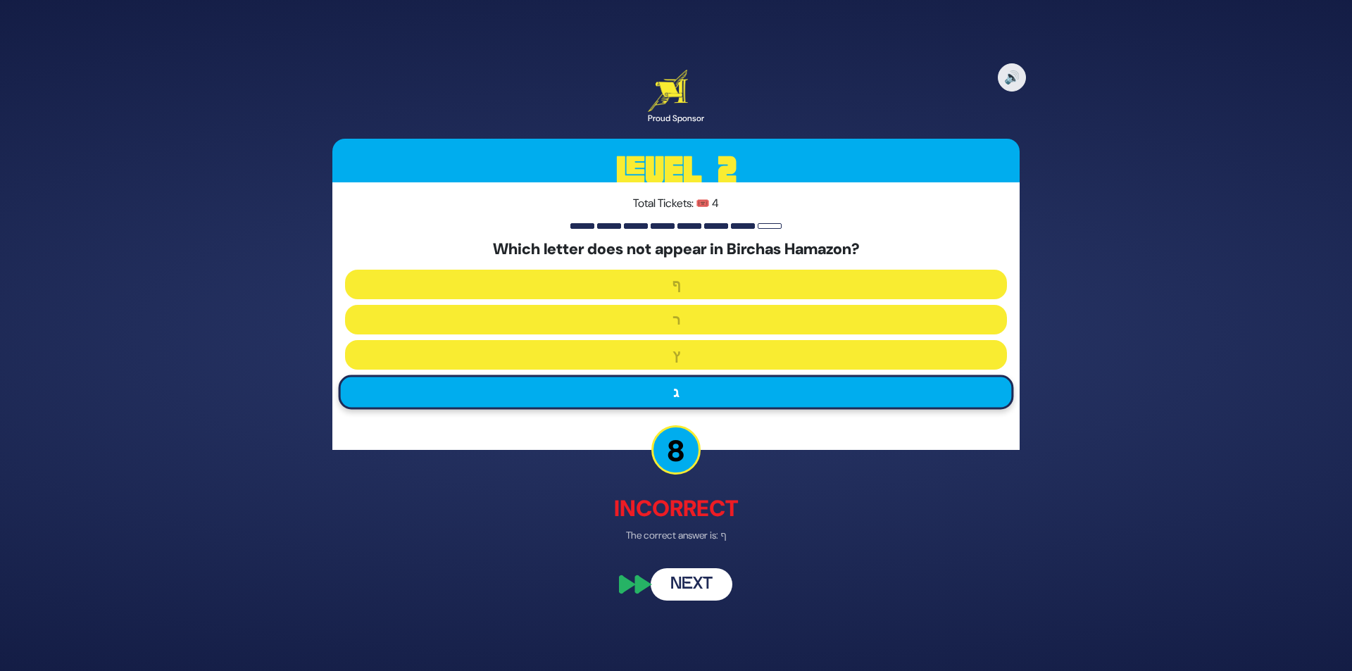
click at [706, 578] on button "Next" at bounding box center [692, 585] width 82 height 32
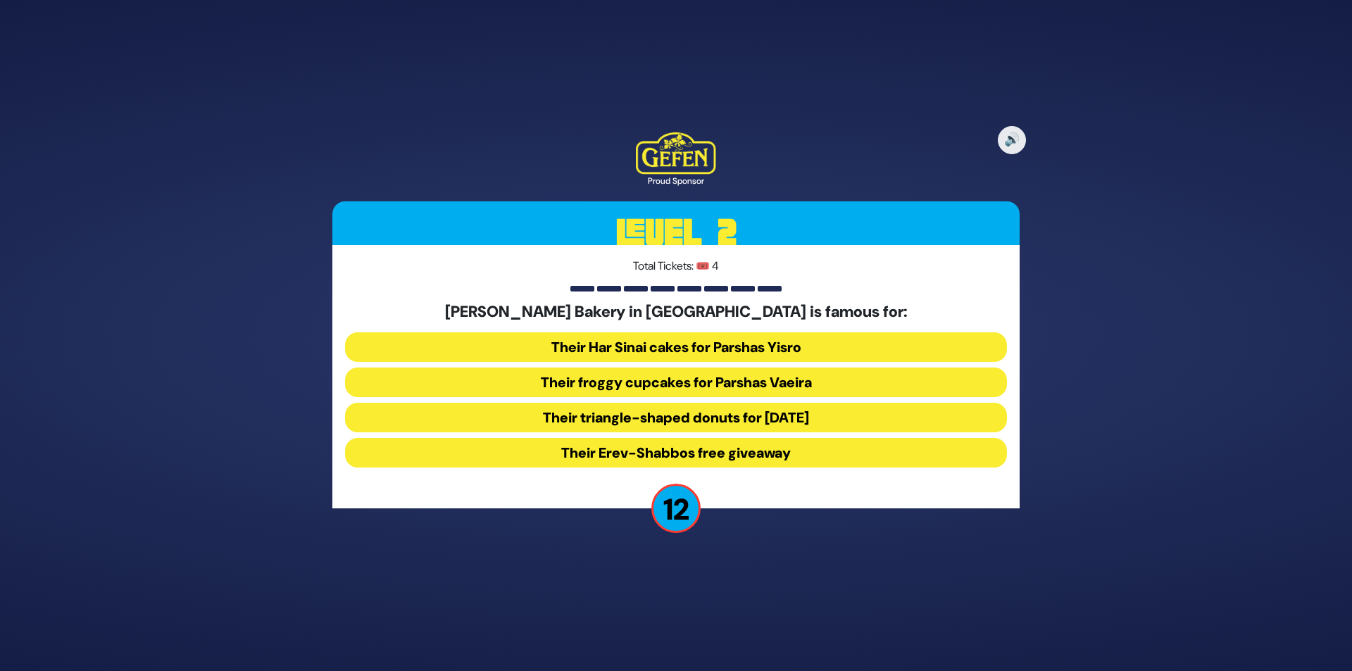
click at [800, 378] on button "Their froggy cupcakes for Parshas Vaeira" at bounding box center [676, 383] width 662 height 30
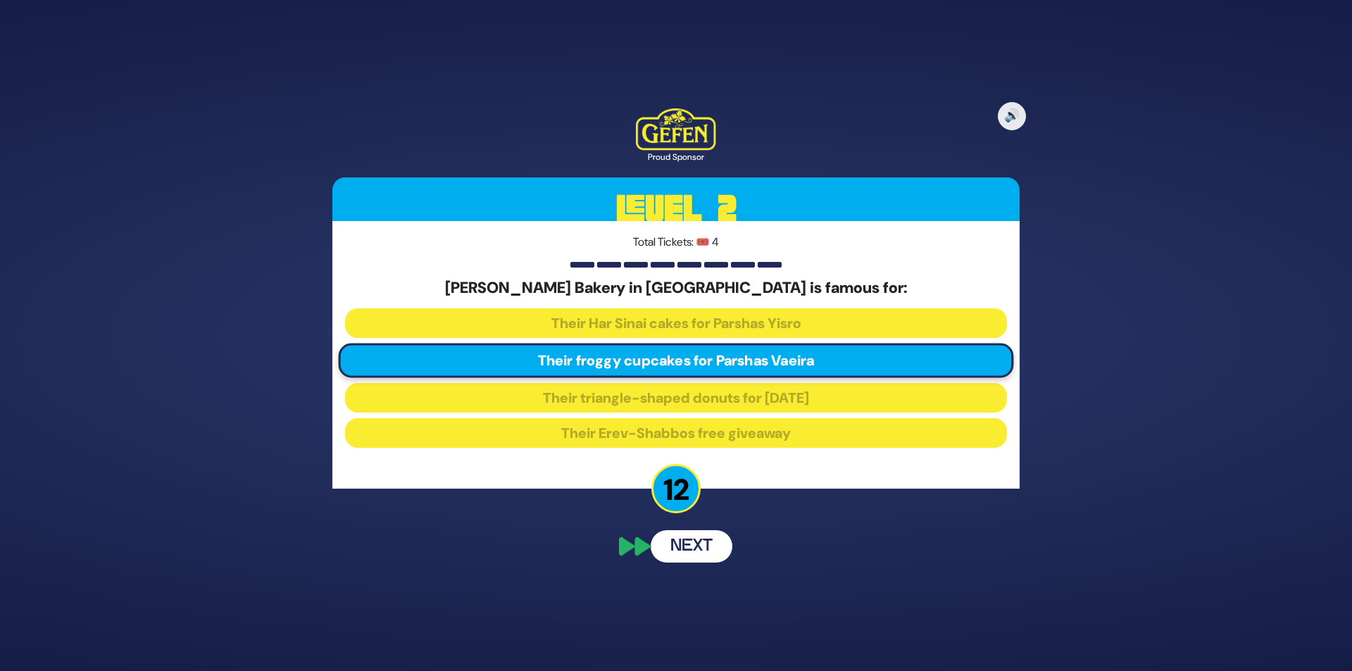
click at [699, 547] on button "Next" at bounding box center [692, 546] width 82 height 32
